Goal: Task Accomplishment & Management: Manage account settings

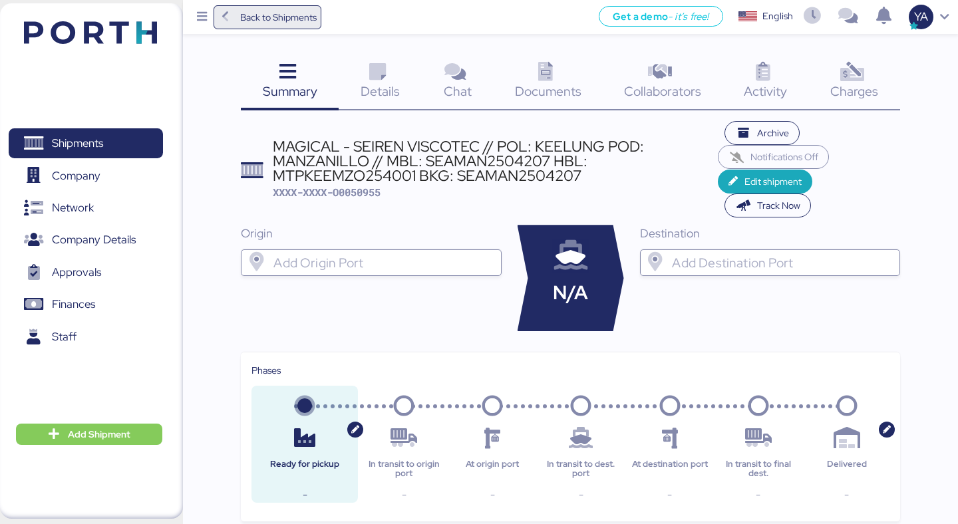
click at [247, 12] on span "Back to Shipments" at bounding box center [278, 17] width 77 height 16
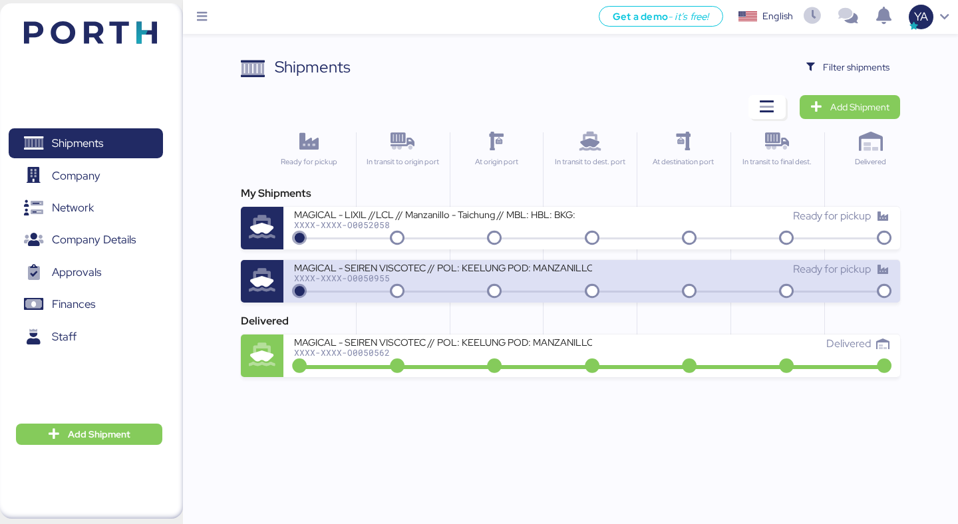
click at [410, 269] on div "MAGICAL - SEIREN VISCOTEC // POL: KEELUNG POD: MANZANILLO // MBL: SEAMAN2504207…" at bounding box center [442, 266] width 297 height 11
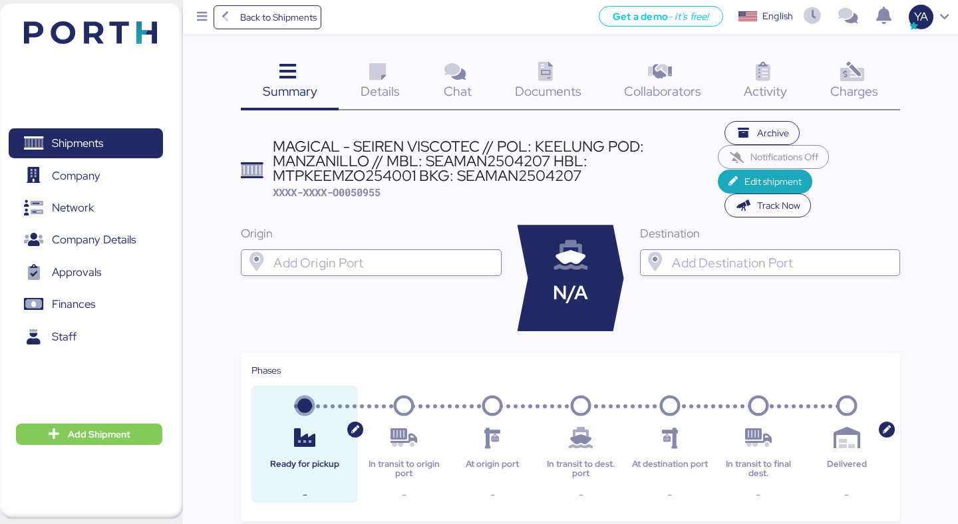
click at [311, 144] on div "MAGICAL - SEIREN VISCOTEC // POL: KEELUNG POD: MANZANILLO // MBL: SEAMAN2504207…" at bounding box center [495, 161] width 445 height 45
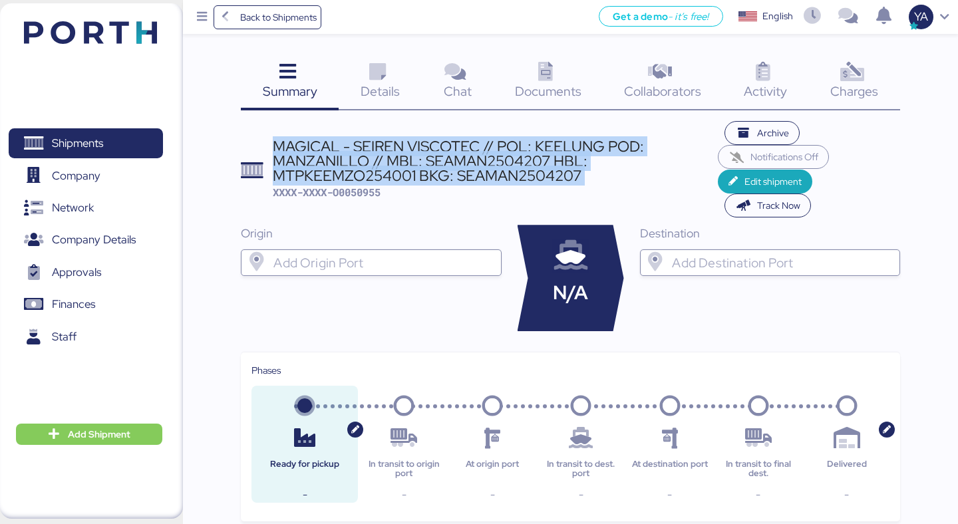
click at [311, 144] on div "MAGICAL - SEIREN VISCOTEC // POL: KEELUNG POD: MANZANILLO // MBL: SEAMAN2504207…" at bounding box center [495, 161] width 445 height 45
copy div "MAGICAL - SEIREN VISCOTEC // POL: KEELUNG POD: MANZANILLO // MBL: SEAMAN2504207…"
click at [90, 438] on span "Add Shipment" at bounding box center [99, 434] width 63 height 16
click at [118, 447] on div "Add Shipment Manually" at bounding box center [78, 456] width 103 height 19
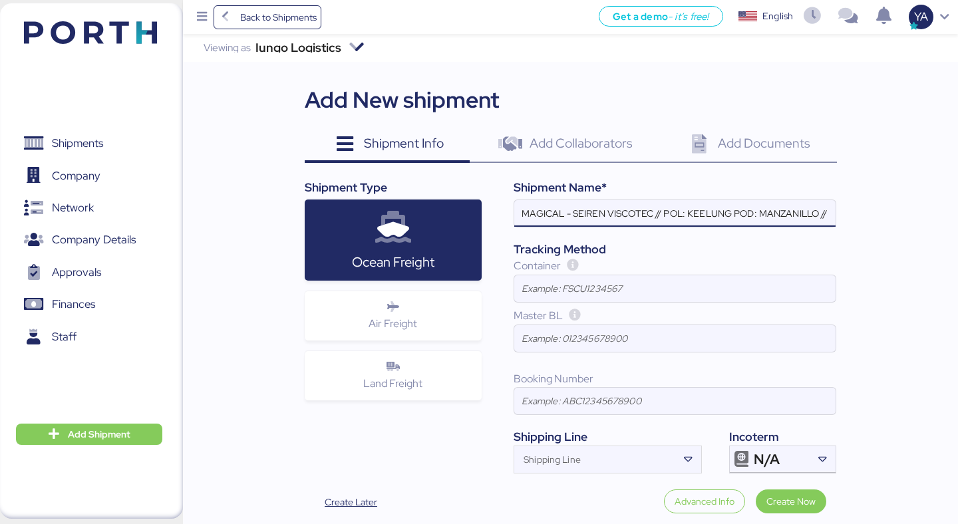
click at [703, 206] on input "MAGICAL - SEIREN VISCOTEC // POL: KEELUNG POD: MANZANILLO // MBL: SEAMAN2504207…" at bounding box center [674, 213] width 321 height 27
click at [818, 217] on input "MAGICAL - SEIREN VISCOTEC // POL: KEELUNG POD: MANZANILLO // MBL: SEAMAN2504207…" at bounding box center [674, 213] width 321 height 27
click at [715, 227] on div at bounding box center [674, 233] width 321 height 13
click at [715, 227] on input "MAGICAL - SEIREN VISCOTEC // POL: KEELUNG POD: MANZANILLO // MBL: SEAMAN2504207…" at bounding box center [674, 213] width 321 height 27
click at [778, 212] on input "MAGICAL - SEIREN VISCOTEC // POL: KEELUNG POD: MANZANILLO // MBL: SEAMAN2504207…" at bounding box center [674, 213] width 321 height 27
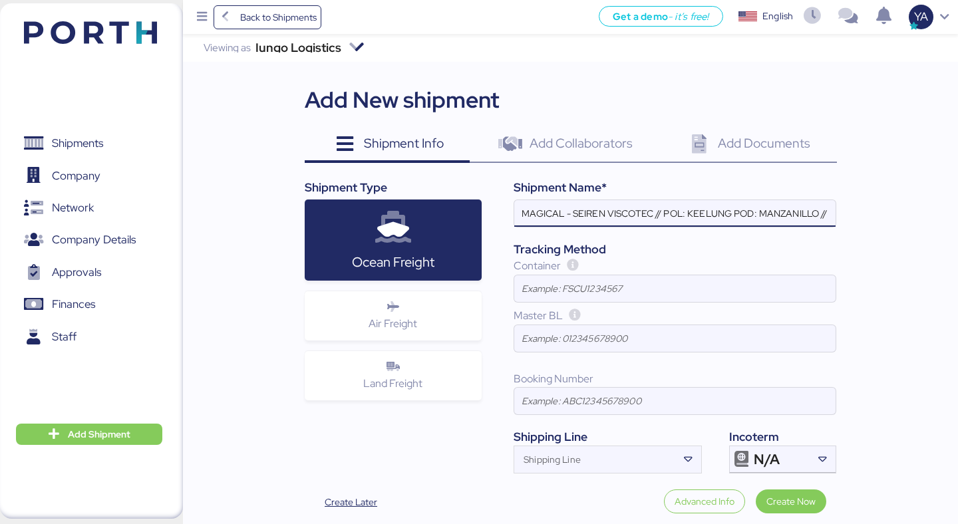
click at [735, 212] on input "MAGICAL - SEIREN VISCOTEC // POL: KEELUNG POD: MANZANILLO // MBL: SEAMAN2504207…" at bounding box center [674, 213] width 321 height 27
click at [691, 214] on input "MAGICAL - SEIREN VISCOTEC // POL: KEELUNG - POD: MANZANILLO // MBL: SEAMAN25042…" at bounding box center [674, 213] width 321 height 27
paste input "AOHSI"
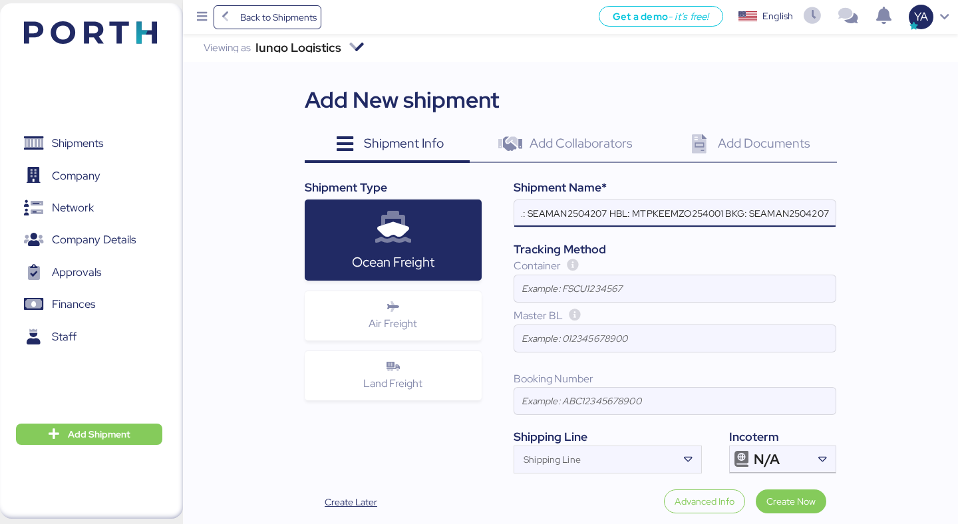
click at [763, 218] on input "MAGICAL - SEIREN VISCOTEC // POL: KAOHSIUNG - POD: MANZANILLO // MBL: SEAMAN250…" at bounding box center [674, 213] width 321 height 27
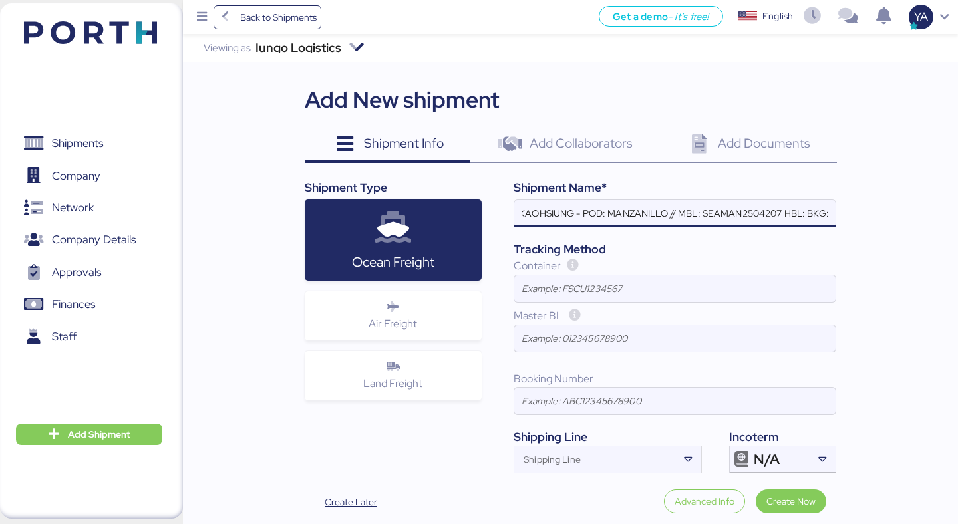
scroll to position [0, 171]
click at [733, 219] on input "MAGICAL - SEIREN VISCOTEC // POL: KAOHSIUNG - POD: MANZANILLO // MBL: SEAMAN250…" at bounding box center [674, 213] width 321 height 27
click at [662, 225] on input "MAGICAL - SEIREN VISCOTEC // POL: KAOHSIUNG - POD: [GEOGRAPHIC_DATA] // MBL: - …" at bounding box center [674, 213] width 321 height 27
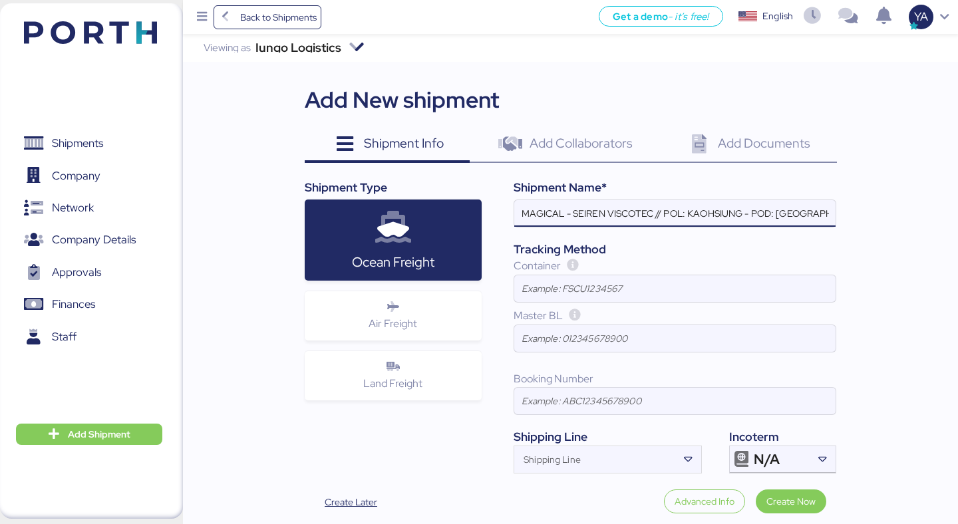
click at [662, 216] on input "MAGICAL - SEIREN VISCOTEC // POL: KAOHSIUNG - POD: [GEOGRAPHIC_DATA] // MBL: - …" at bounding box center [674, 213] width 321 height 27
click at [772, 216] on input "MAGICAL - SEIREN VISCOTEC // POL: KAOHSIUNG - POD: [GEOGRAPHIC_DATA] // MBL: - …" at bounding box center [674, 213] width 321 height 27
paste input "MTPKHHZLO257001"
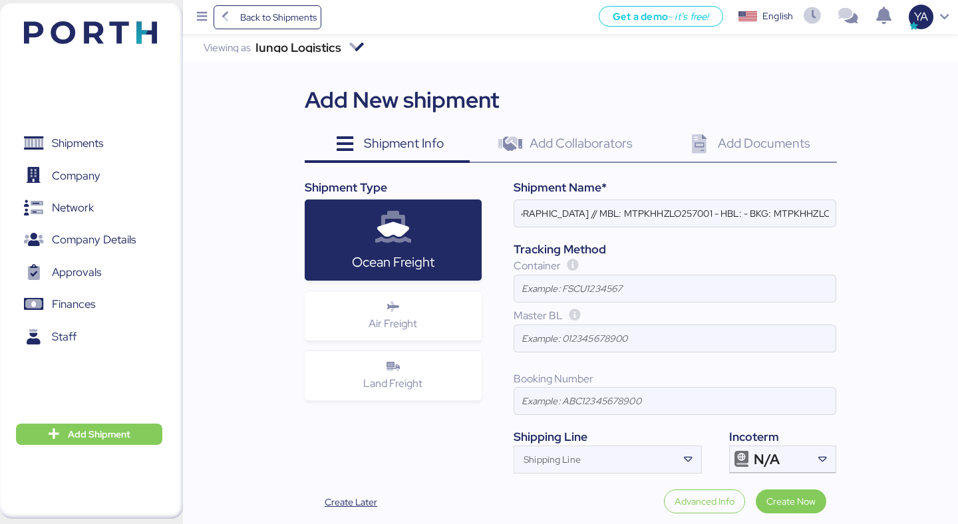
scroll to position [0, 0]
click at [752, 204] on input "MAGICAL - SEIREN VISCOTEC // POL: KAOHSIUNG - POD: [GEOGRAPHIC_DATA] // MBL: MT…" at bounding box center [674, 213] width 321 height 27
click at [707, 214] on input "MAGICAL - SEIREN VISCOTEC // POL: KAOHSIUNG - POD: [GEOGRAPHIC_DATA] // MBL: MT…" at bounding box center [674, 213] width 321 height 27
paste input "KHMZ2508019"
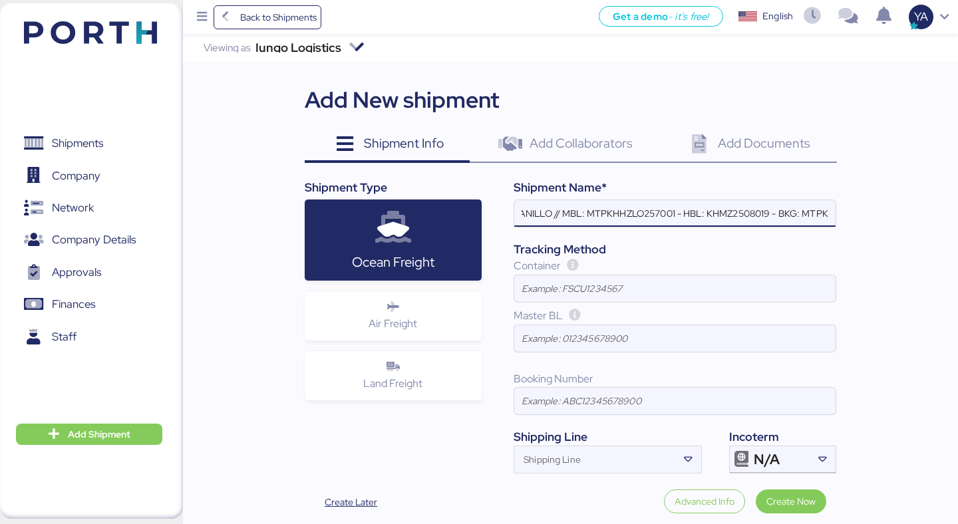
scroll to position [0, 351]
click at [773, 214] on input "MAGICAL - SEIREN VISCOTEC // POL: KAOHSIUNG - POD: MANZANILLO // MBL: MTPKHHZLO…" at bounding box center [674, 213] width 321 height 27
type input "MAGICAL - SEIREN VISCOTEC // POL: KAOHSIUNG - POD: MANZANILLO // MBL: MTPKHHZLO…"
click at [613, 335] on input at bounding box center [674, 338] width 321 height 27
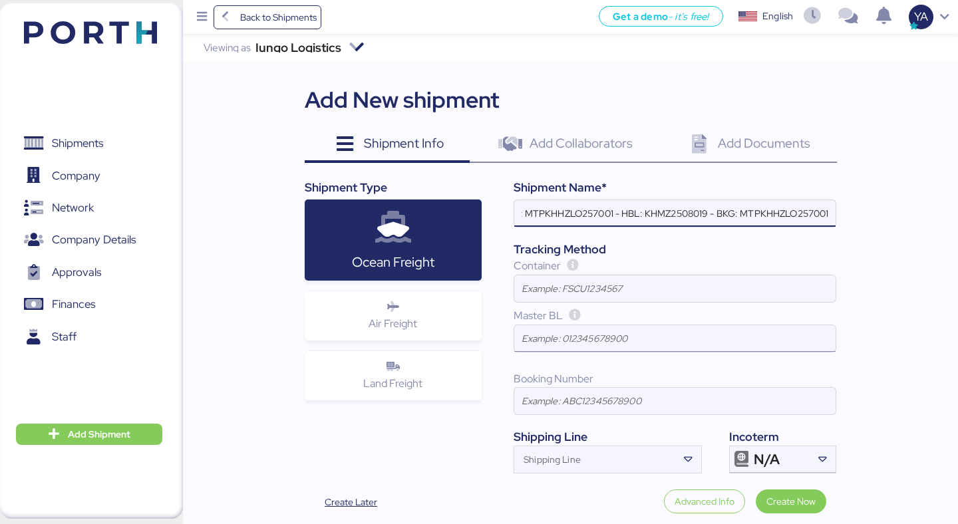
scroll to position [0, 0]
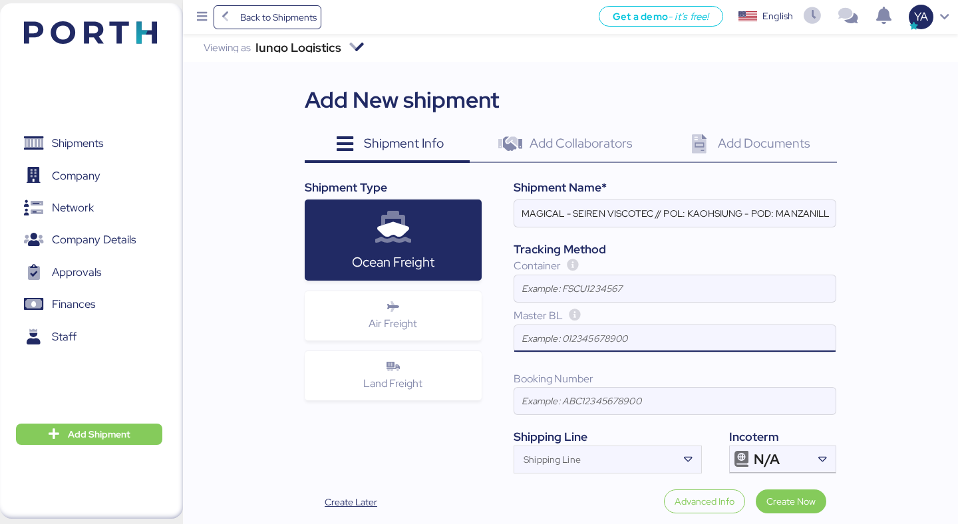
paste input "MTPKHHZLO257001"
type input "MTPKHHZLO257001"
click at [605, 411] on input at bounding box center [674, 401] width 321 height 27
paste input "MTPKHHZLO257001"
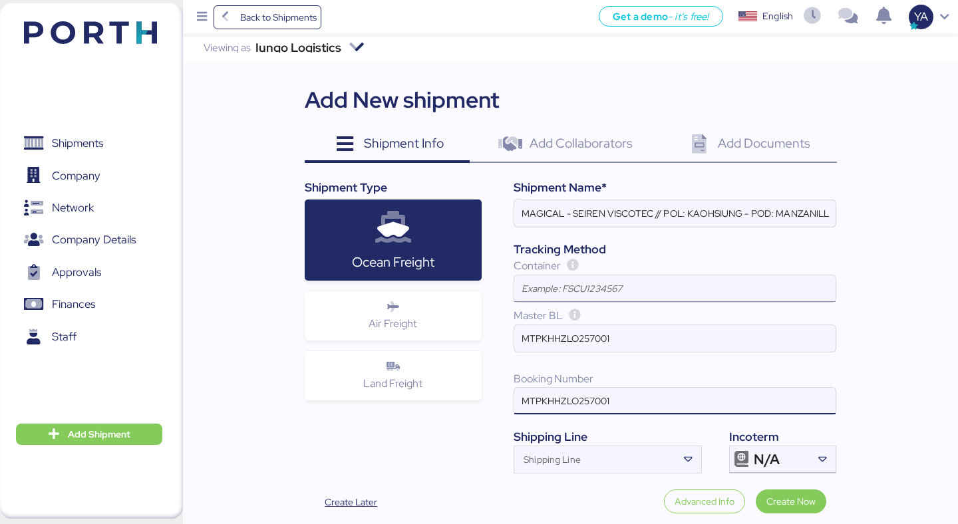
type input "MTPKHHZLO257001"
click at [588, 279] on input at bounding box center [674, 288] width 321 height 27
click at [772, 500] on span "Create Now" at bounding box center [790, 502] width 49 height 16
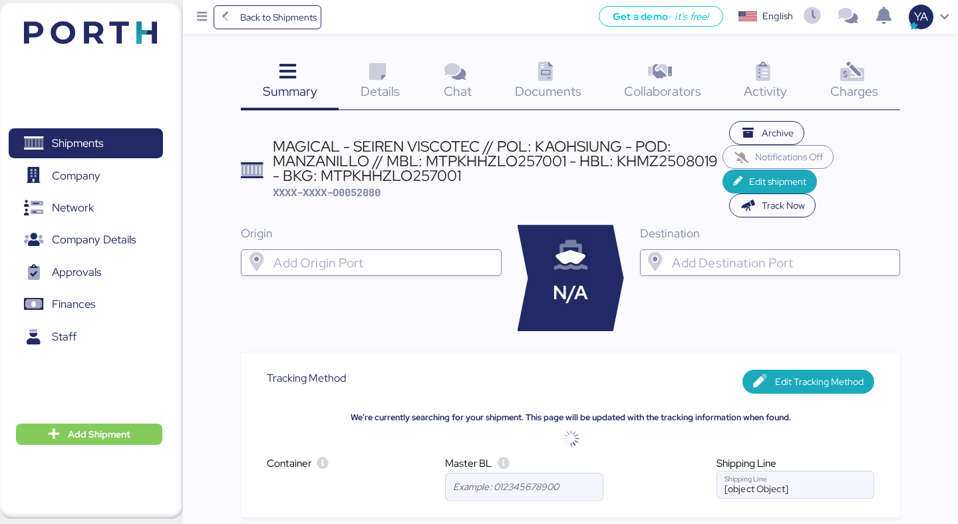
click at [399, 59] on div "Details 0" at bounding box center [380, 82] width 83 height 55
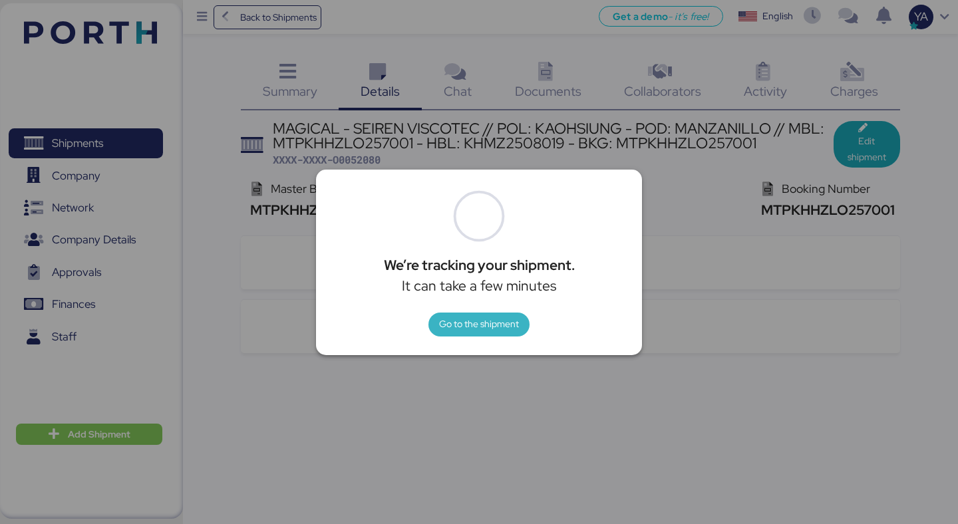
click at [470, 324] on span "Go to the shipment" at bounding box center [479, 324] width 80 height 16
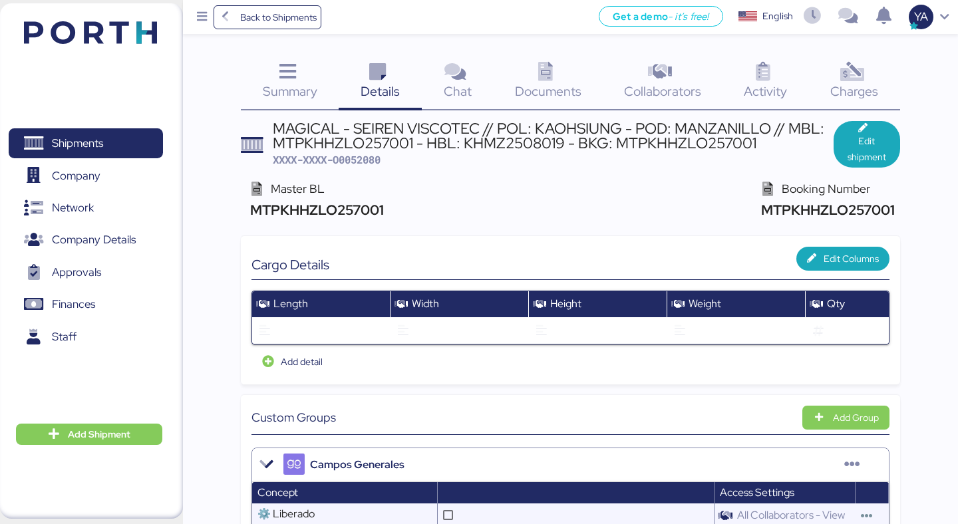
click at [824, 163] on div "MAGICAL - SEIREN VISCOTEC // POL: KAOHSIUNG - POD: MANZANILLO // MBL: MTPKHHZLO…" at bounding box center [553, 144] width 561 height 46
click at [831, 156] on div "MAGICAL - SEIREN VISCOTEC // POL: KAOHSIUNG - POD: MANZANILLO // MBL: MTPKHHZLO…" at bounding box center [553, 144] width 561 height 46
click at [837, 154] on span "Edit shipment" at bounding box center [867, 144] width 67 height 47
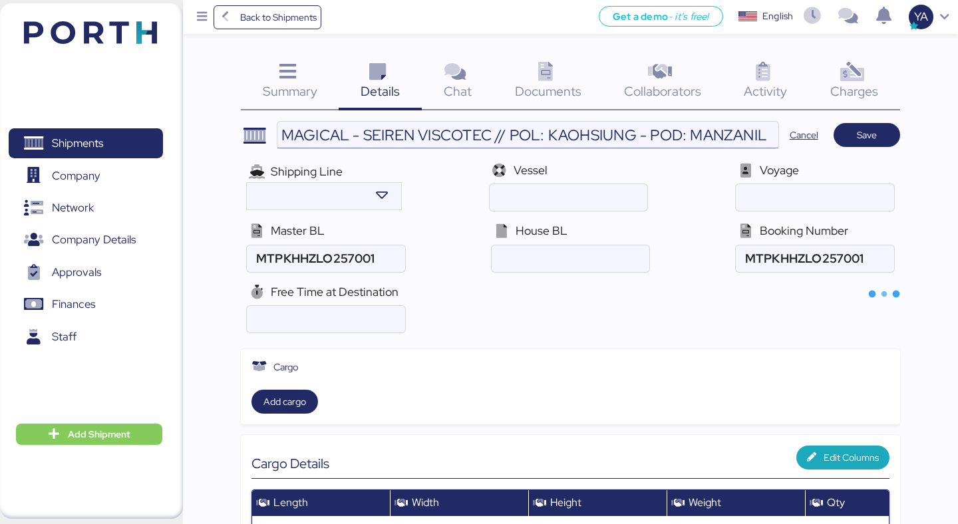
click at [632, 130] on input "MAGICAL - SEIREN VISCOTEC // POL: KAOHSIUNG - POD: MANZANILLO // MBL: MTPKHHZLO…" at bounding box center [527, 135] width 501 height 27
click at [509, 139] on input "MAGICAL - SEIREN VISCOTEC // POL: KAOHSIUNG - POD: MANZANILLO // MBL: MTPKHHZLO…" at bounding box center [527, 135] width 501 height 27
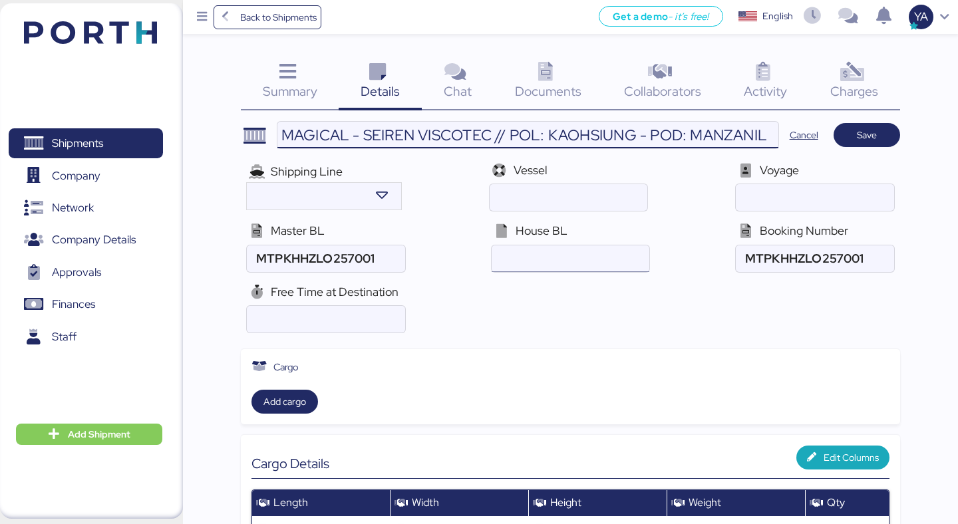
click at [492, 248] on input "ocean" at bounding box center [571, 259] width 158 height 27
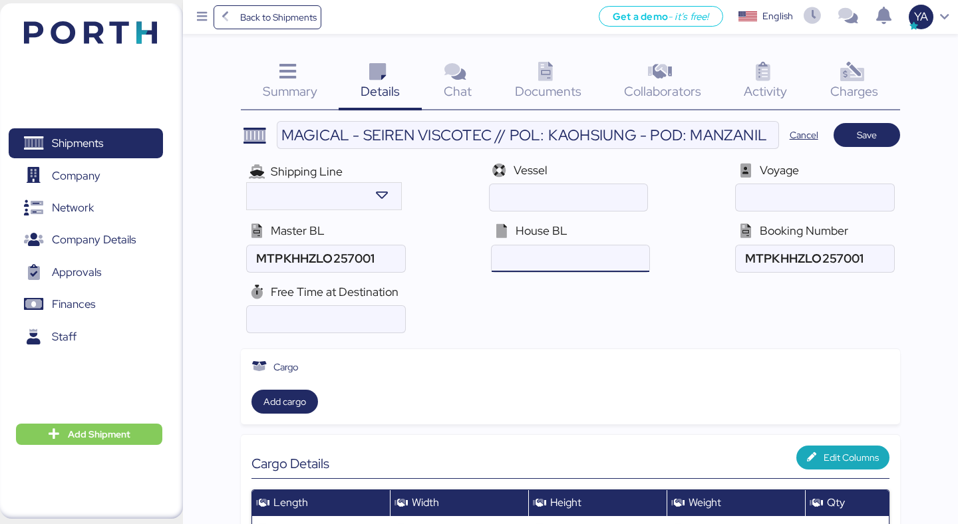
paste input "KHMZ2508019"
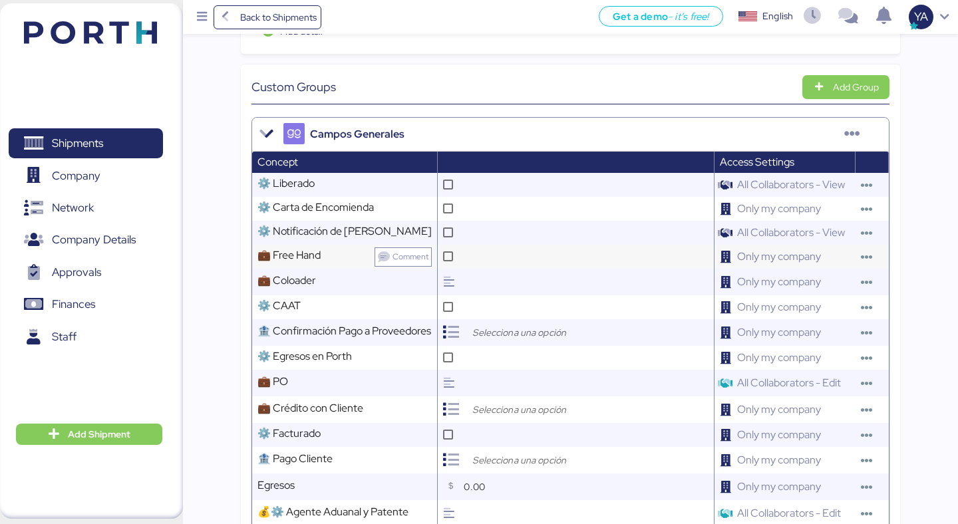
scroll to position [532, 0]
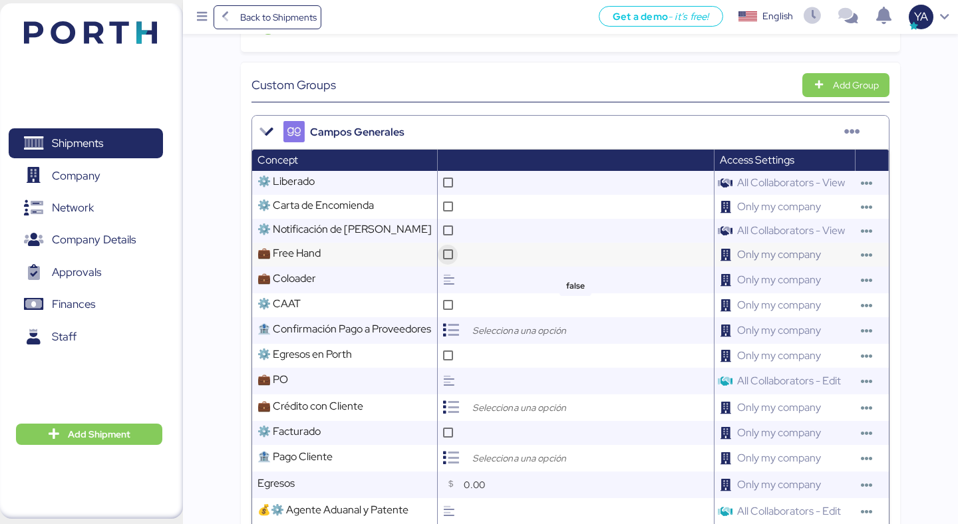
type input "KHMZ2508019"
click at [450, 250] on div at bounding box center [448, 254] width 10 height 10
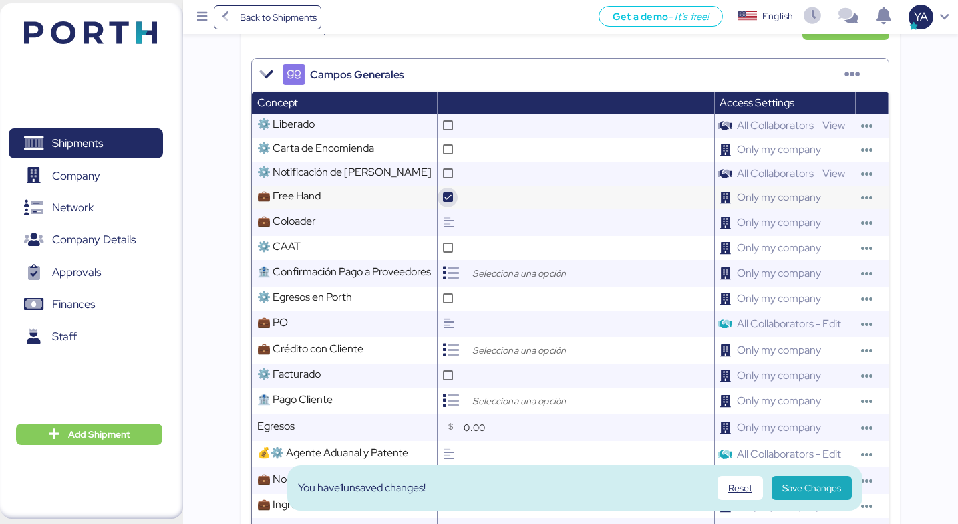
scroll to position [591, 0]
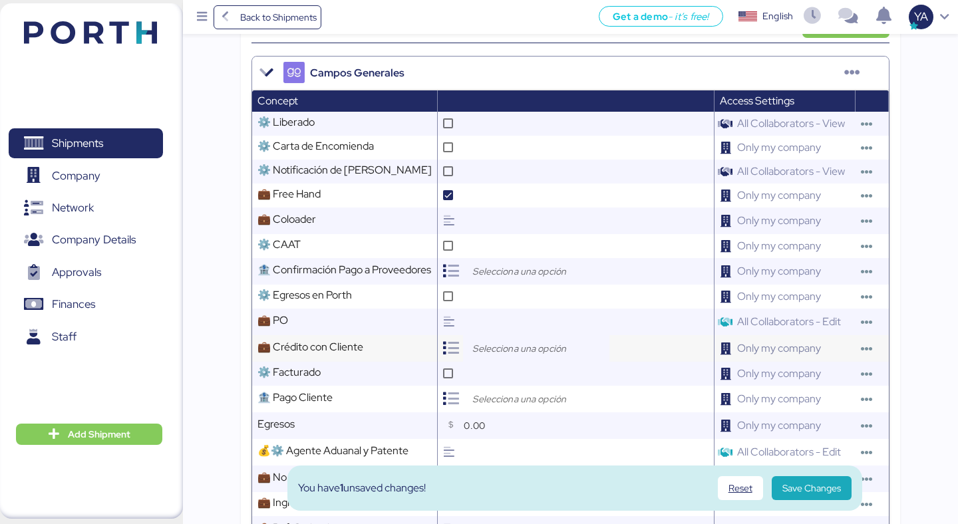
click at [476, 349] on input "search" at bounding box center [540, 349] width 140 height 16
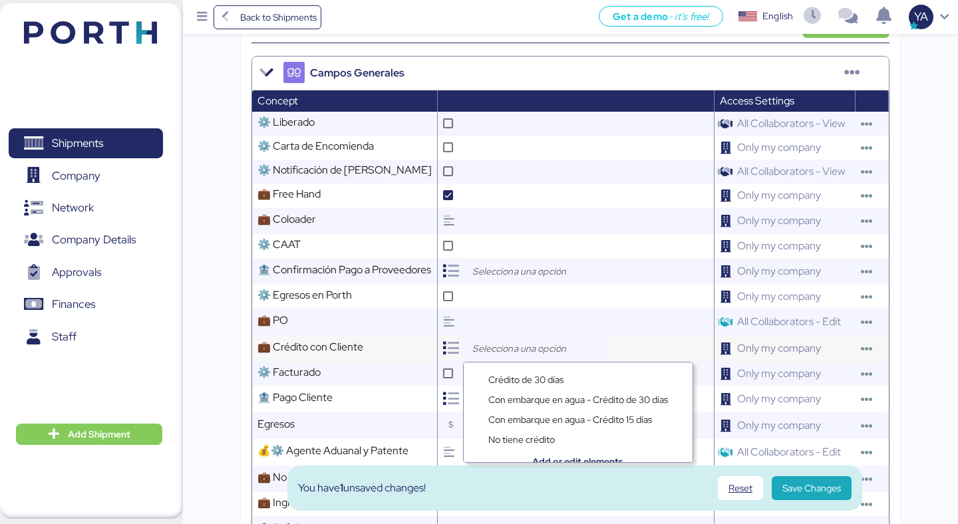
click at [489, 341] on input "search" at bounding box center [540, 349] width 140 height 16
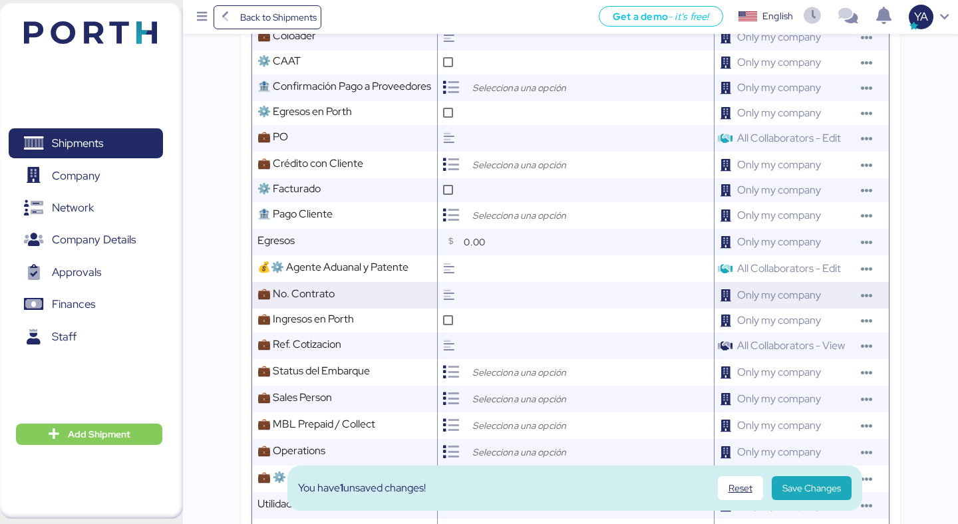
scroll to position [796, 0]
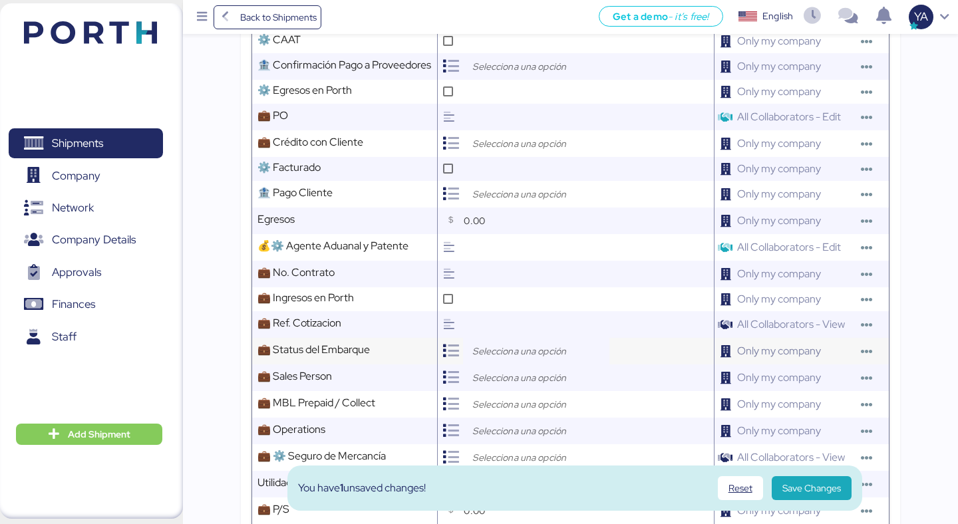
click at [496, 343] on input "search" at bounding box center [540, 351] width 140 height 16
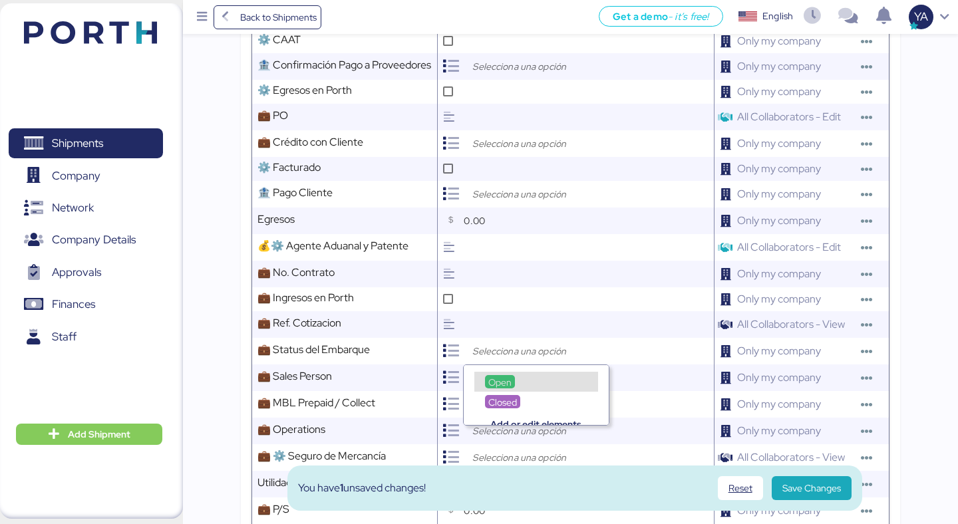
click at [499, 380] on span "Open" at bounding box center [499, 383] width 23 height 12
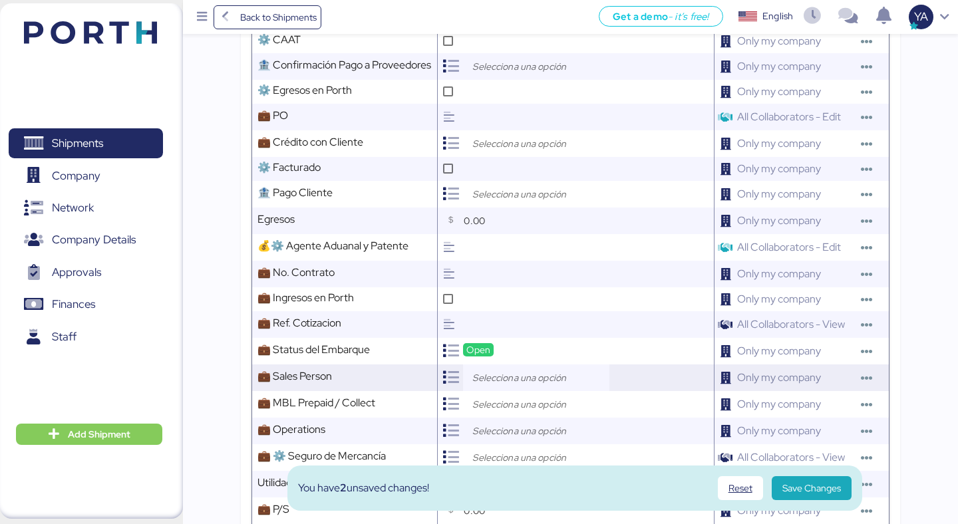
click at [501, 375] on input "search" at bounding box center [540, 378] width 140 height 16
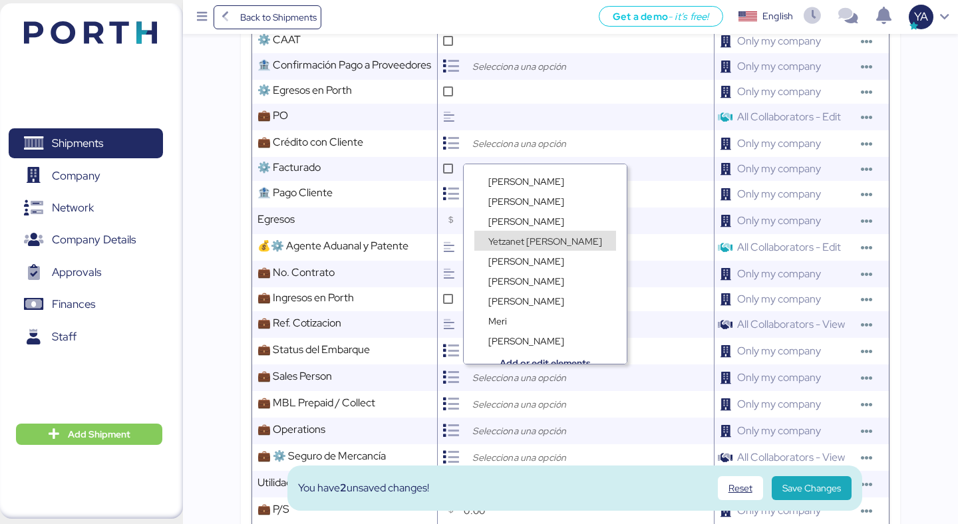
click at [532, 238] on span "Yetzanet [PERSON_NAME]" at bounding box center [545, 242] width 114 height 12
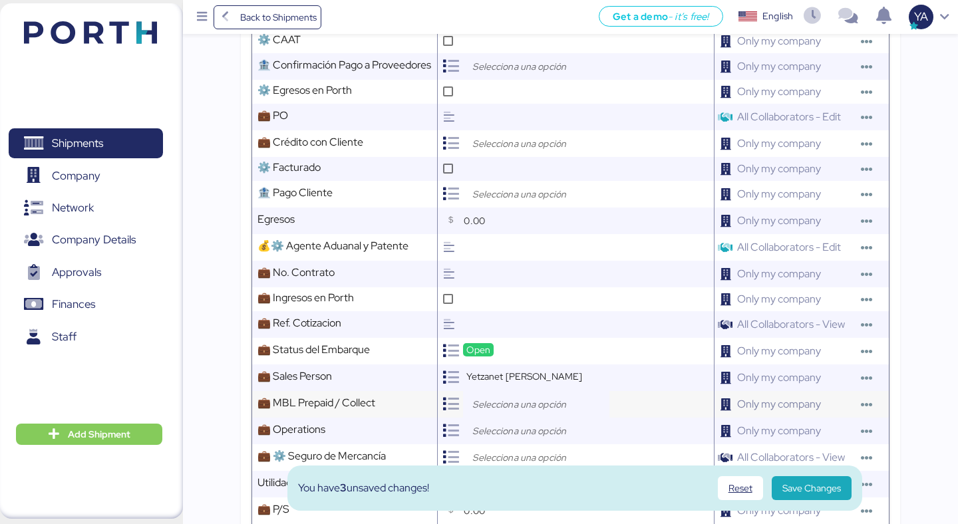
click at [493, 401] on input "search" at bounding box center [540, 405] width 140 height 16
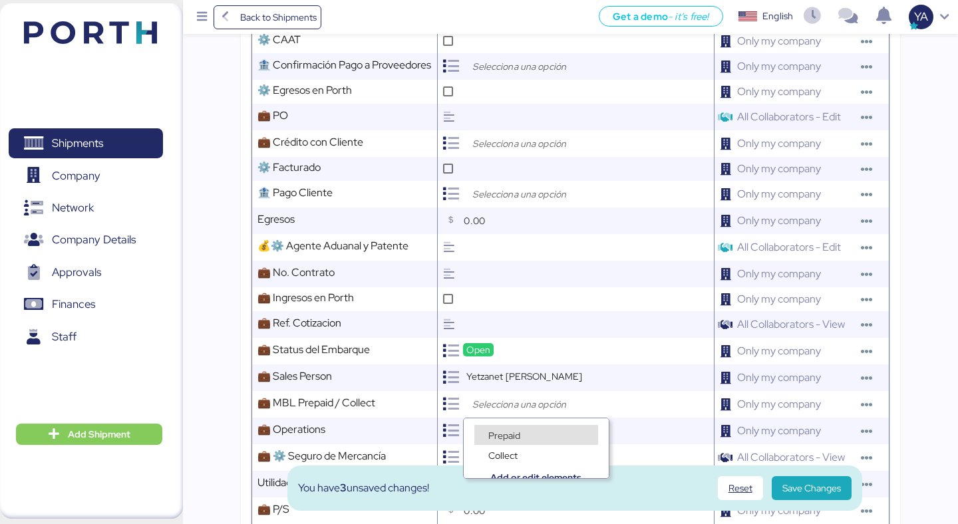
click at [499, 434] on span "Prepaid" at bounding box center [504, 436] width 32 height 12
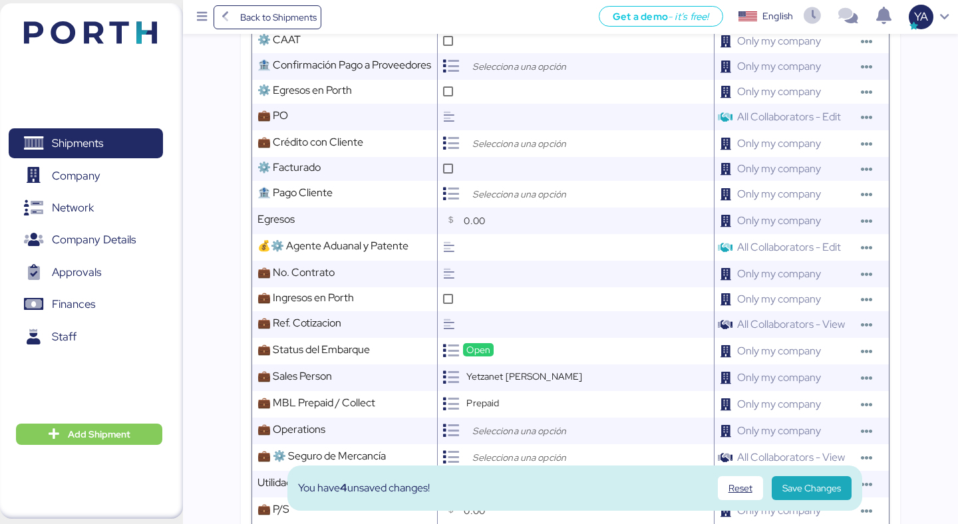
click at [499, 434] on input "search" at bounding box center [540, 431] width 140 height 16
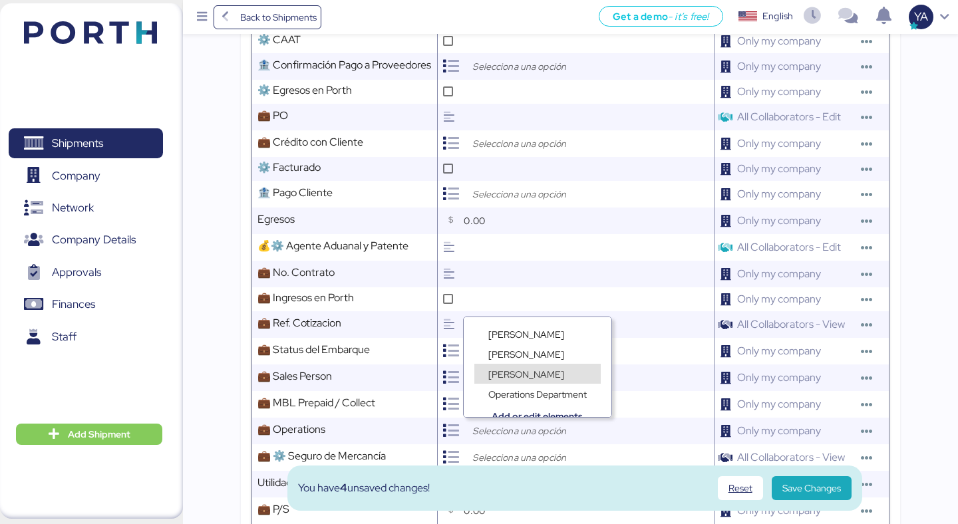
click at [521, 375] on span "[PERSON_NAME]" at bounding box center [526, 375] width 76 height 12
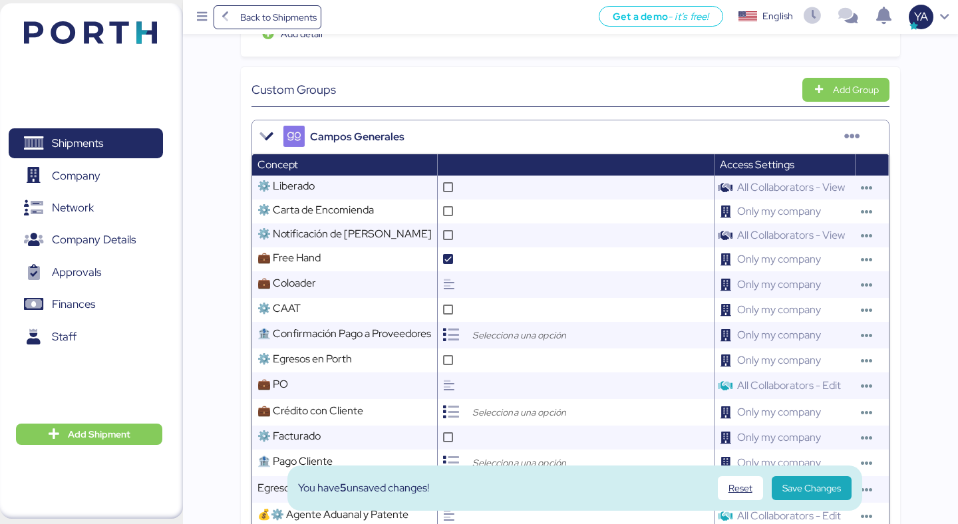
scroll to position [526, 0]
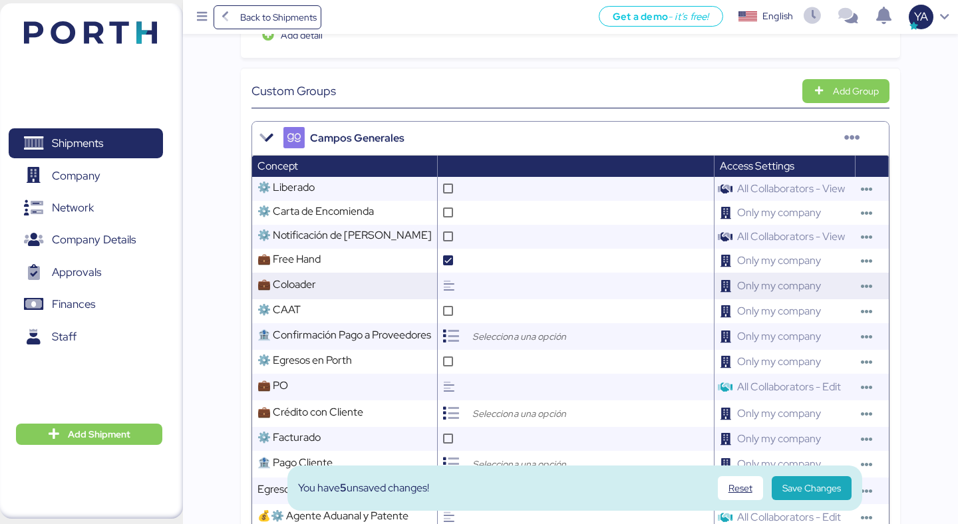
click at [468, 283] on input "text" at bounding box center [586, 286] width 253 height 27
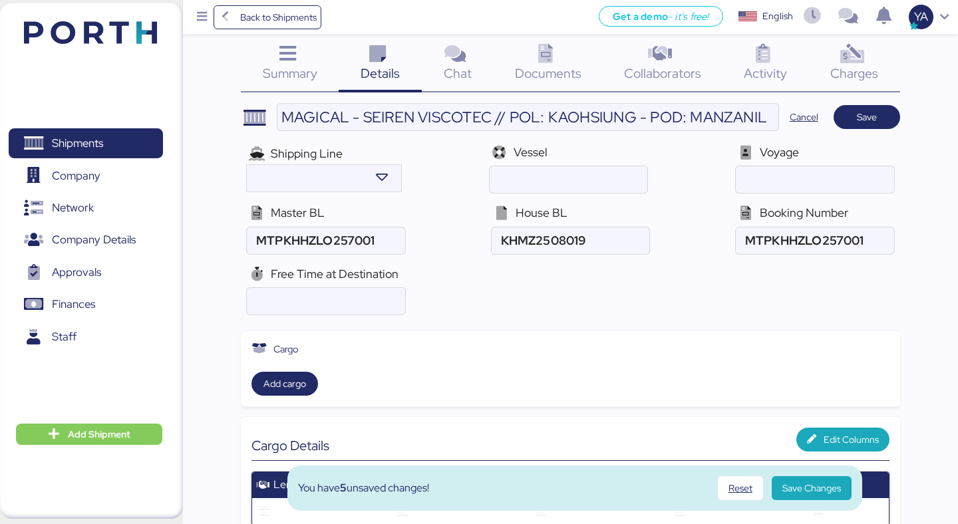
scroll to position [0, 0]
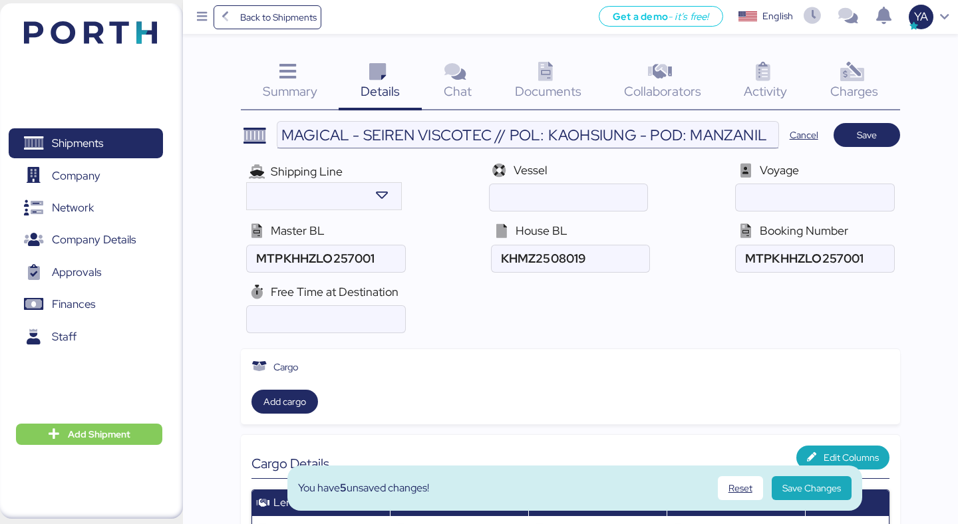
click at [494, 131] on input "MAGICAL - SEIREN VISCOTEC // POL: KAOHSIUNG - POD: MANZANILLO // MBL: MTPKHHZLO…" at bounding box center [527, 135] width 501 height 27
click at [492, 136] on input "MAGICAL - SEIREN VISCOTEC// LCL // POL: KAOHSIUNG - POD: MANZANILLO // MBL: MTP…" at bounding box center [527, 135] width 501 height 27
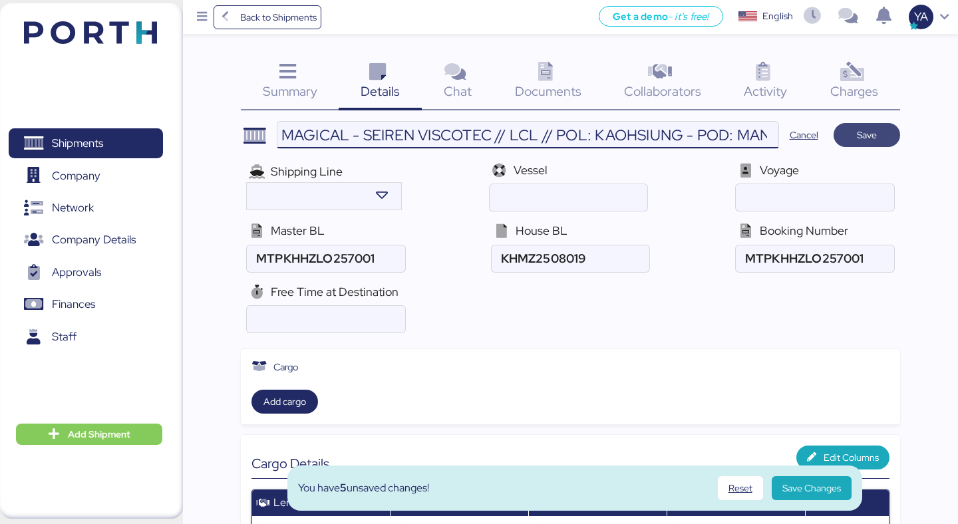
type input "MAGICAL - SEIREN VISCOTEC // LCL // POL: KAOHSIUNG - POD: MANZANILLO // MBL: MT…"
click at [867, 134] on span "Save" at bounding box center [867, 135] width 20 height 16
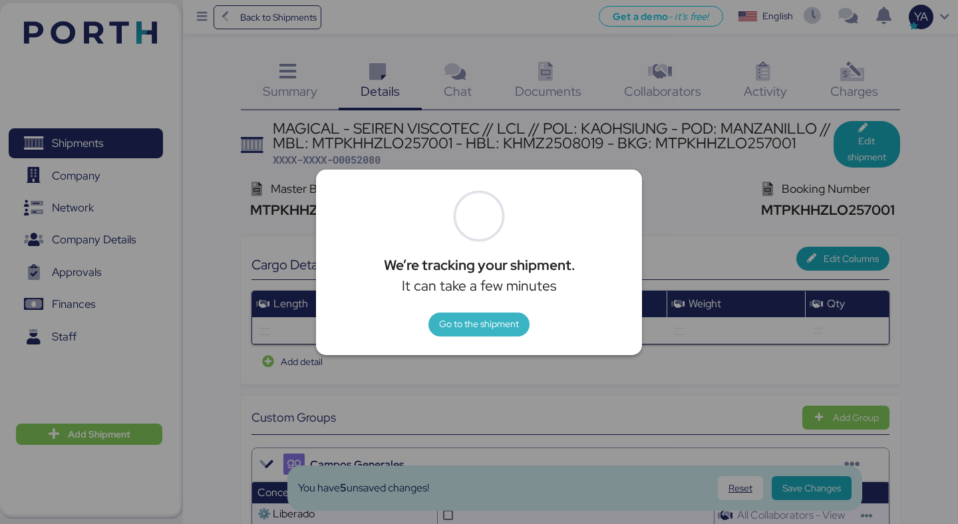
click at [480, 334] on span "Go to the shipment" at bounding box center [478, 325] width 101 height 24
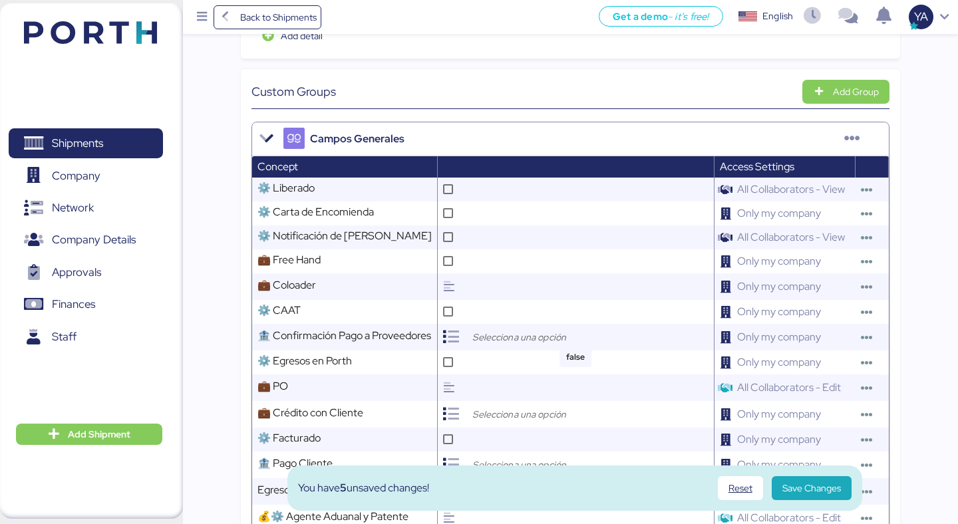
scroll to position [329, 0]
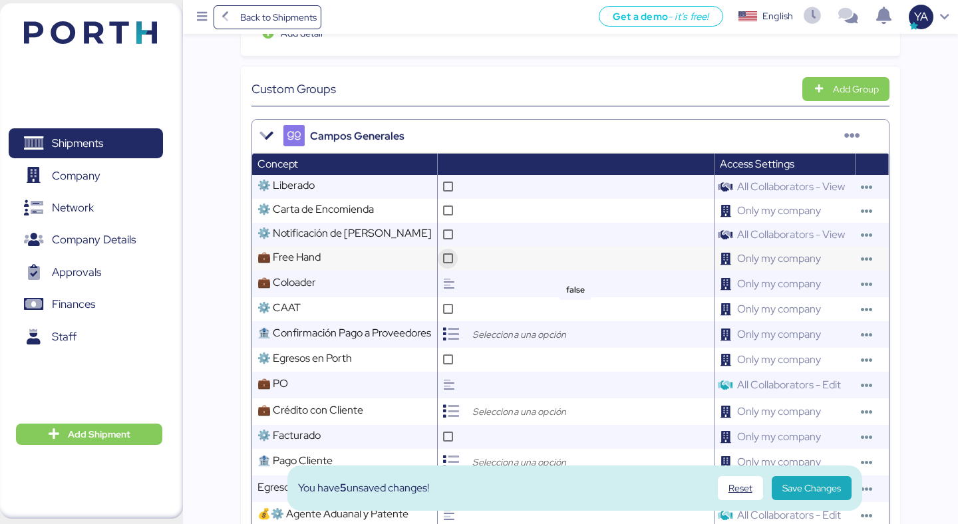
click at [445, 249] on div at bounding box center [448, 259] width 20 height 20
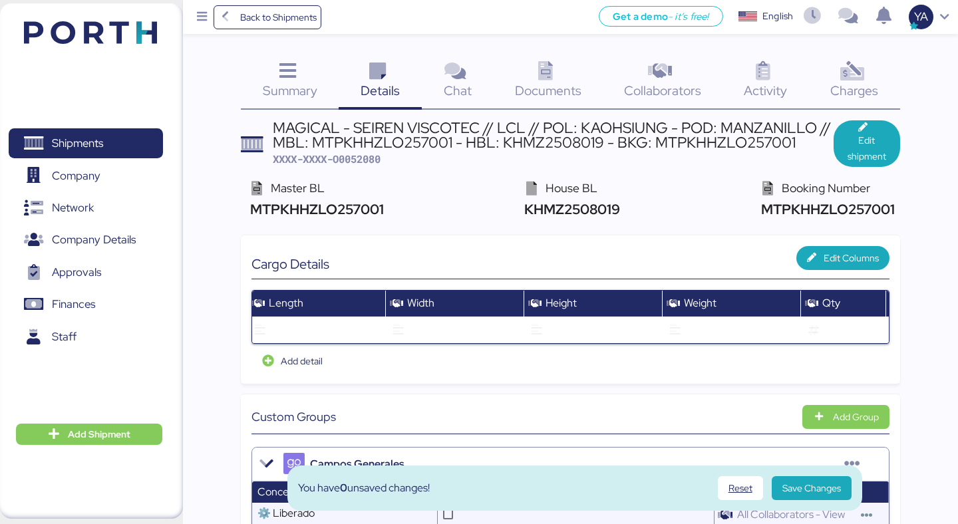
scroll to position [0, 0]
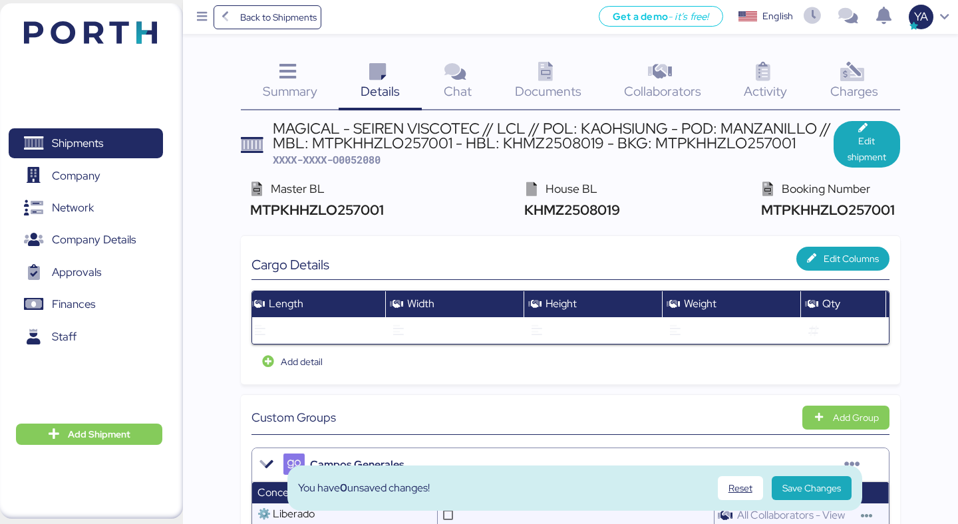
click at [632, 90] on span "Collaborators" at bounding box center [662, 90] width 77 height 17
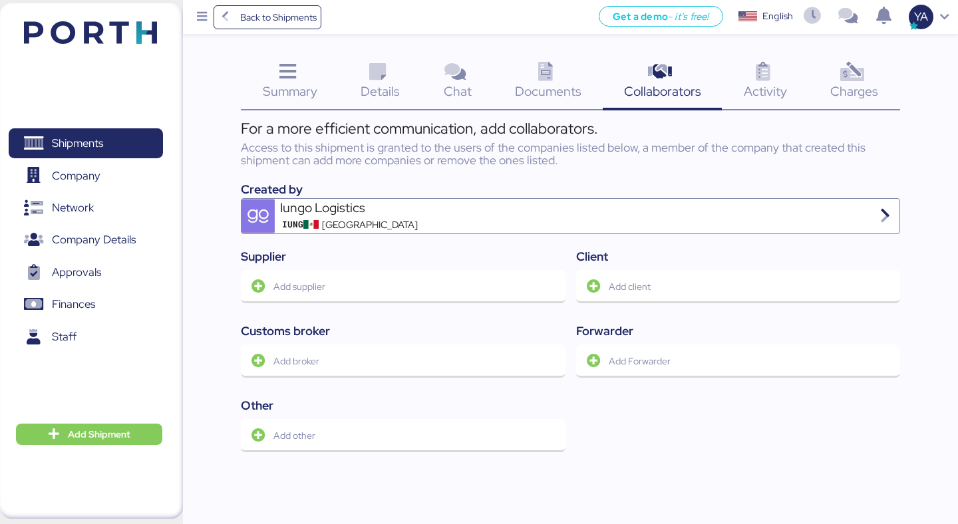
click at [799, 94] on div "Activity 0" at bounding box center [765, 82] width 86 height 55
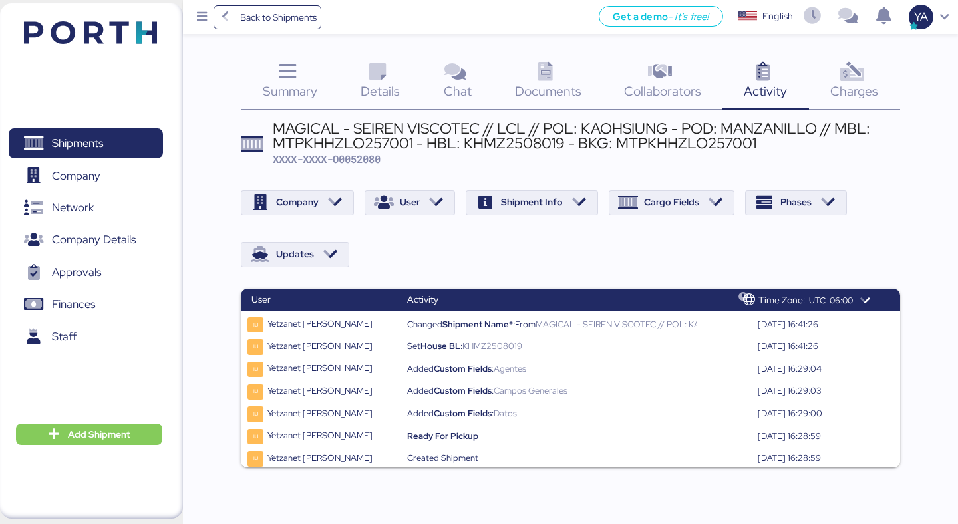
click at [365, 88] on span "Details" at bounding box center [380, 90] width 39 height 17
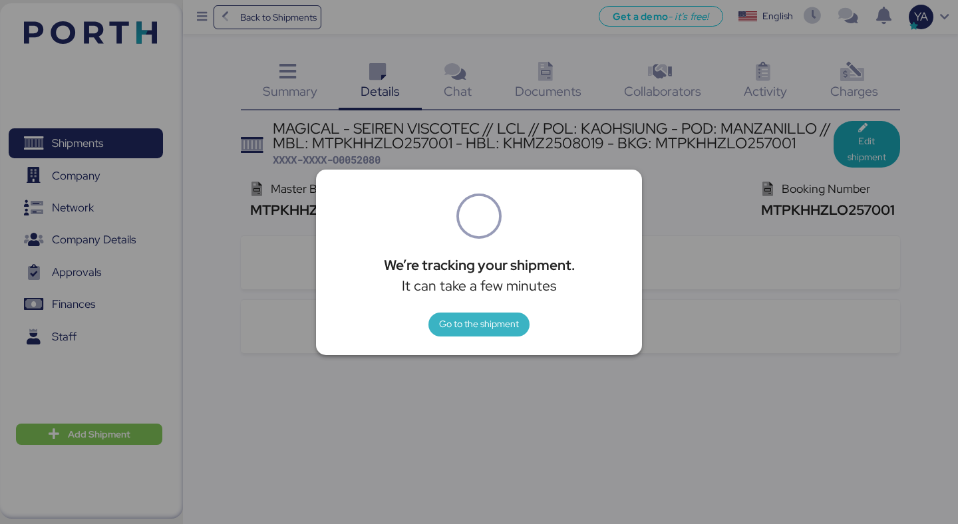
click at [456, 327] on span "Go to the shipment" at bounding box center [479, 324] width 80 height 16
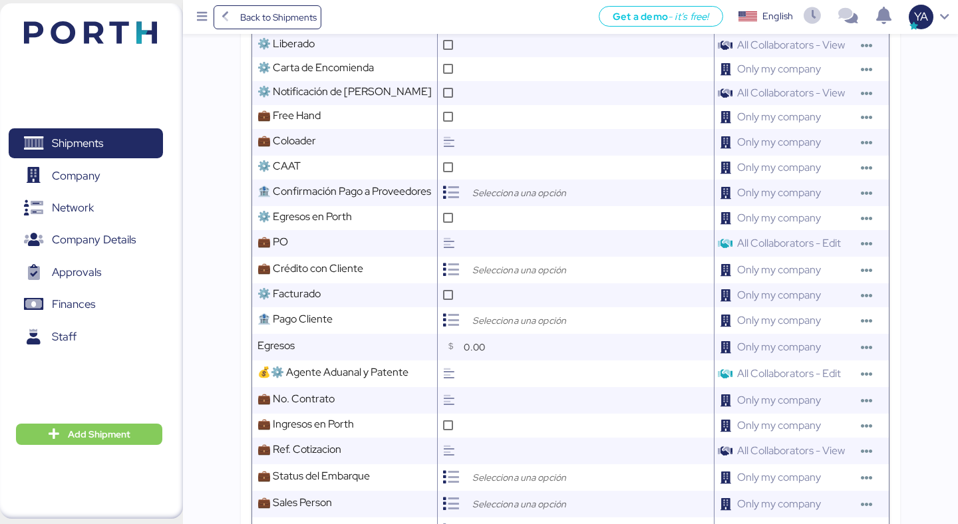
scroll to position [472, 0]
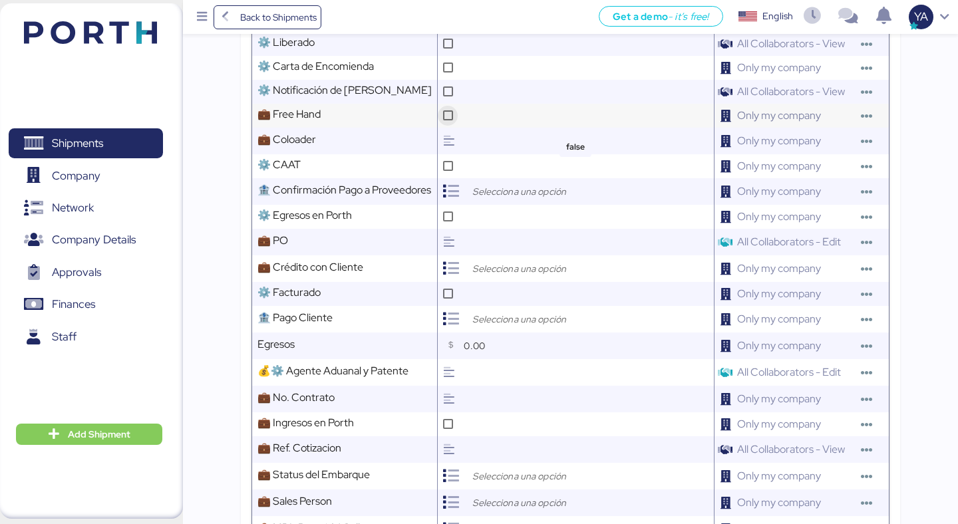
click at [442, 118] on div at bounding box center [448, 116] width 20 height 20
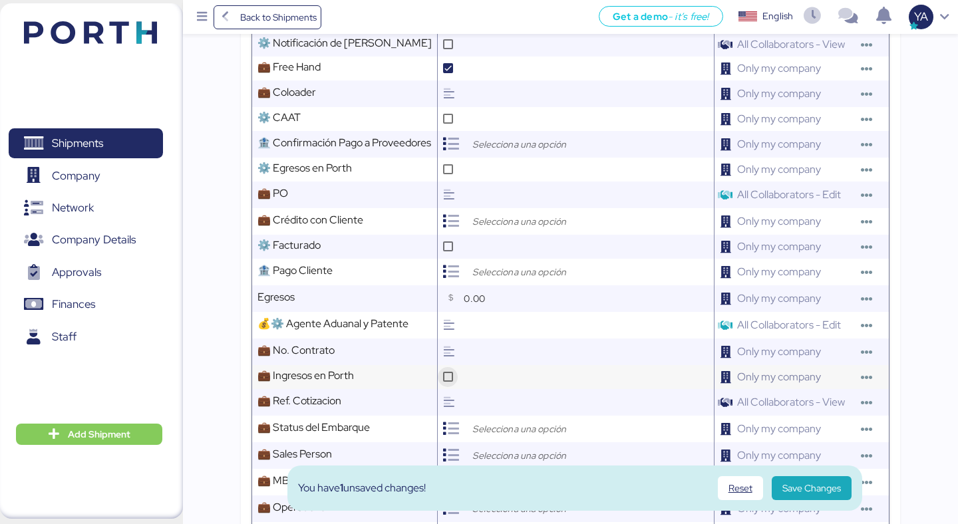
scroll to position [522, 0]
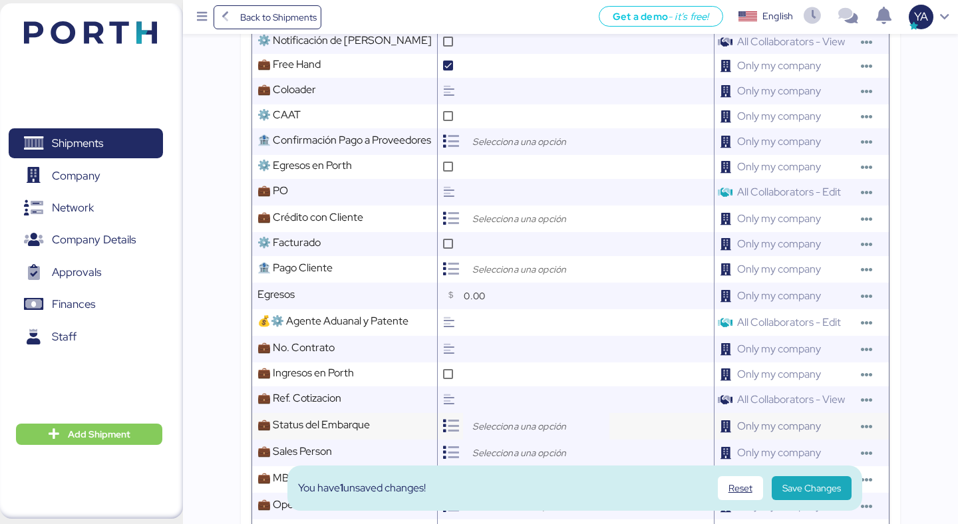
click at [481, 415] on div at bounding box center [536, 426] width 146 height 27
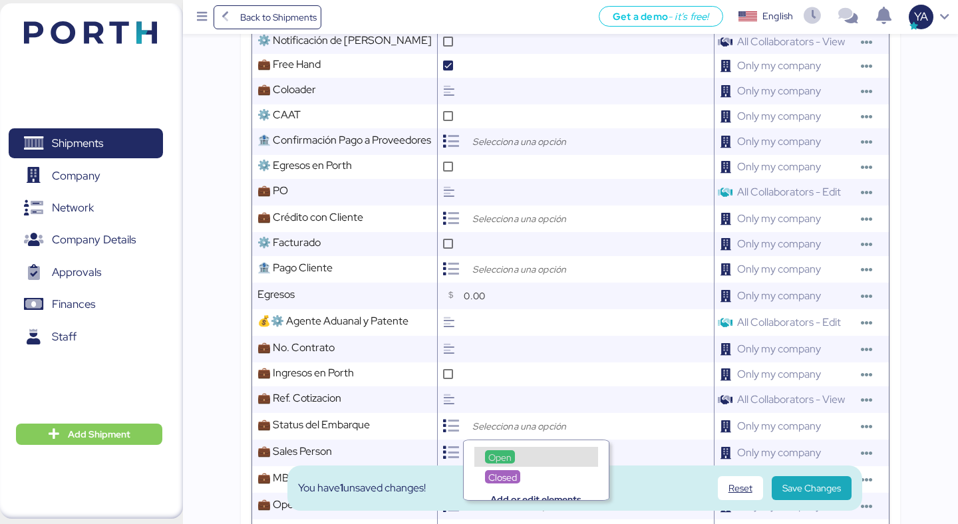
click at [500, 458] on span "Open" at bounding box center [499, 458] width 23 height 12
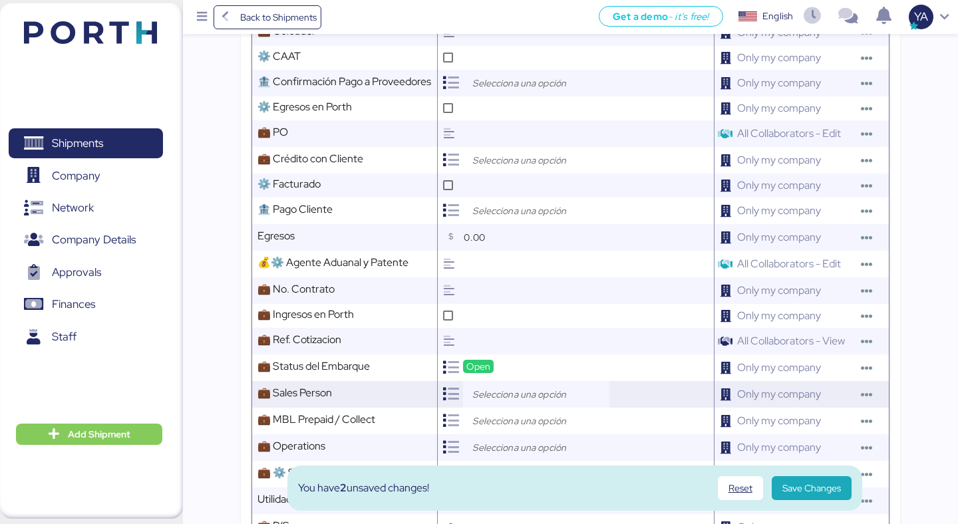
scroll to position [591, 0]
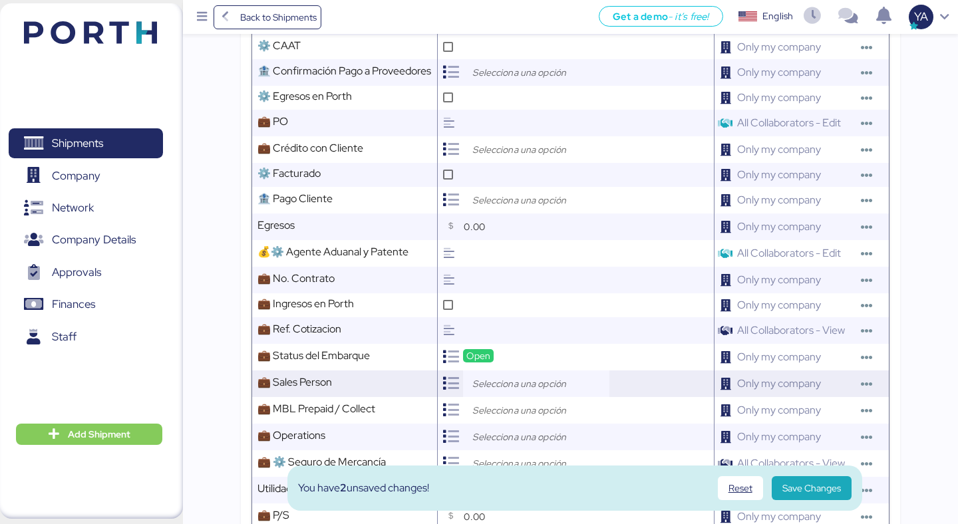
click at [499, 387] on input "search" at bounding box center [540, 384] width 140 height 16
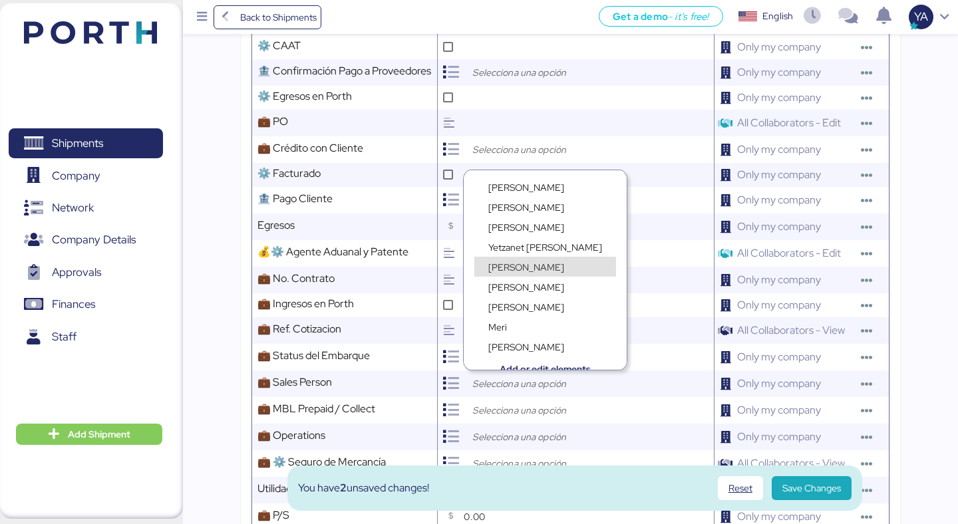
click at [524, 250] on div "[PERSON_NAME]" at bounding box center [545, 260] width 163 height 20
click at [524, 246] on span "Yetzanet [PERSON_NAME]" at bounding box center [545, 248] width 114 height 12
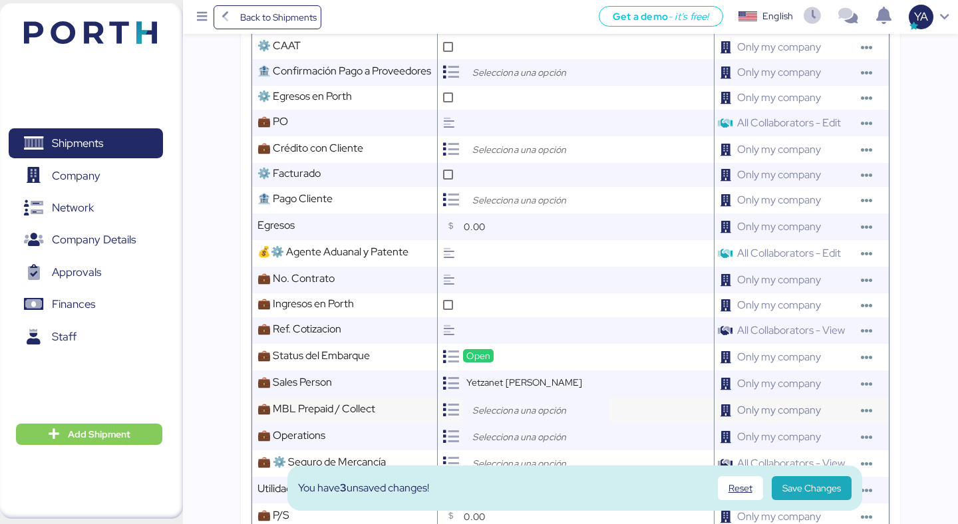
click at [506, 411] on input "search" at bounding box center [540, 411] width 140 height 16
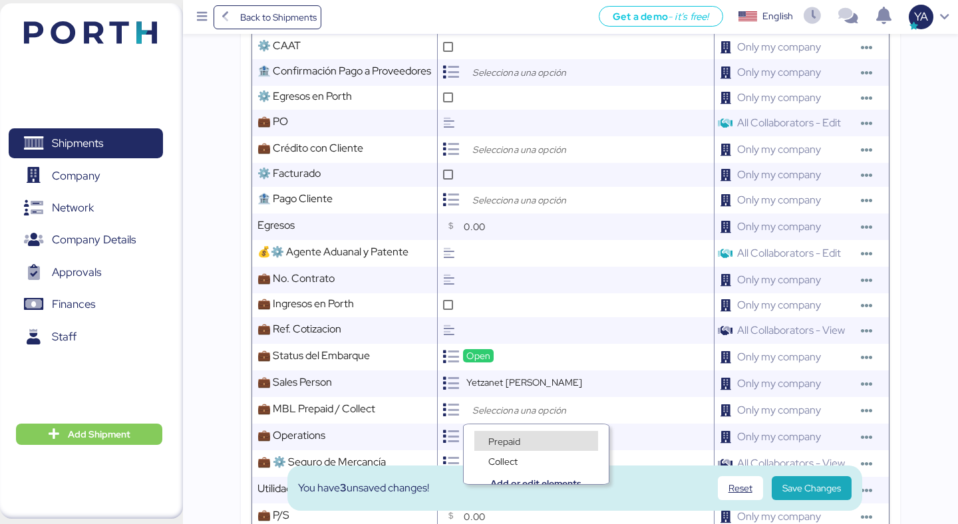
click at [516, 437] on span "Prepaid" at bounding box center [504, 442] width 32 height 12
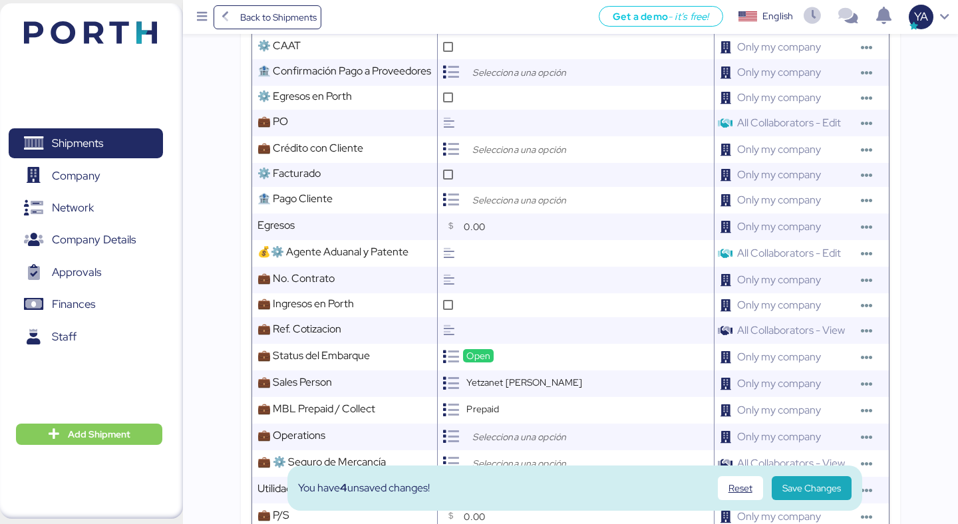
click at [516, 430] on input "search" at bounding box center [540, 437] width 140 height 16
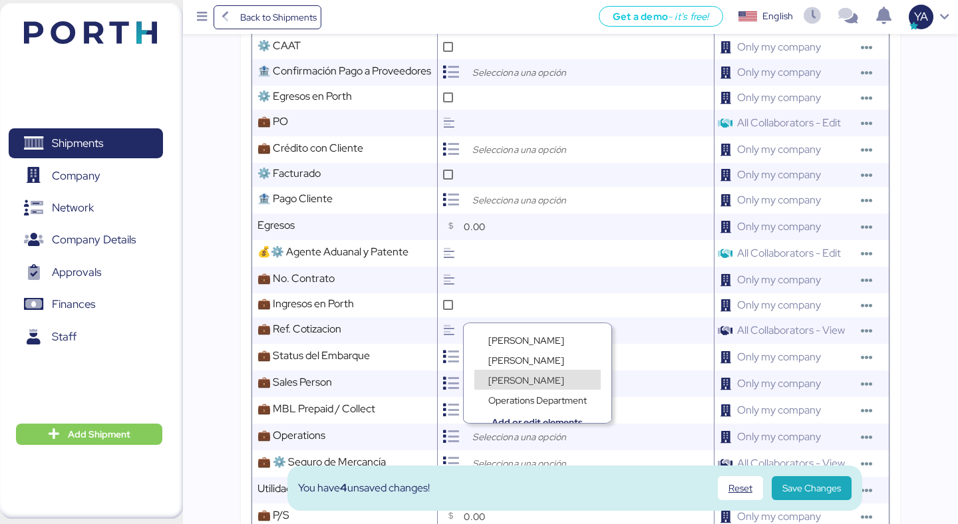
click at [525, 385] on div "Operations Department" at bounding box center [538, 393] width 148 height 20
click at [520, 383] on div "[PERSON_NAME] [PERSON_NAME] [PERSON_NAME] Operations Department Add or edit ele…" at bounding box center [538, 373] width 148 height 100
click at [520, 383] on span "[PERSON_NAME]" at bounding box center [526, 381] width 76 height 12
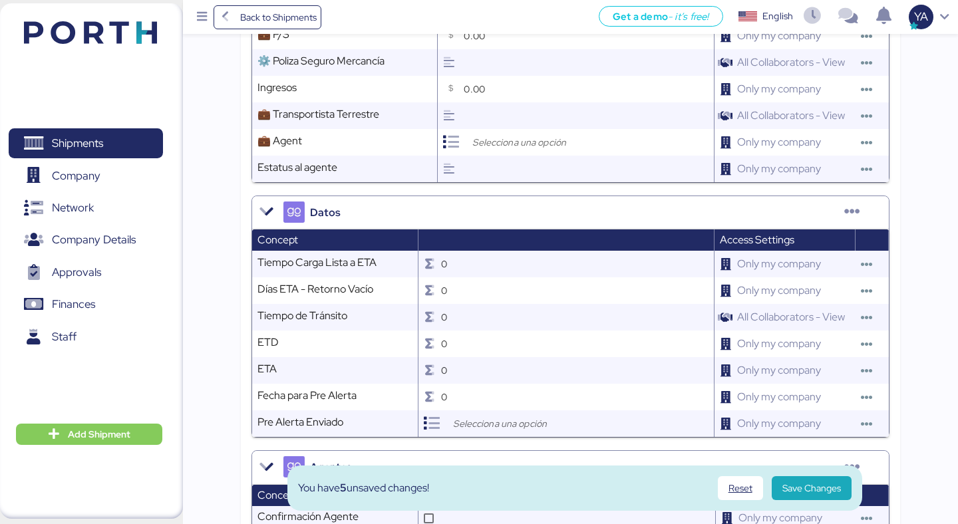
scroll to position [1153, 0]
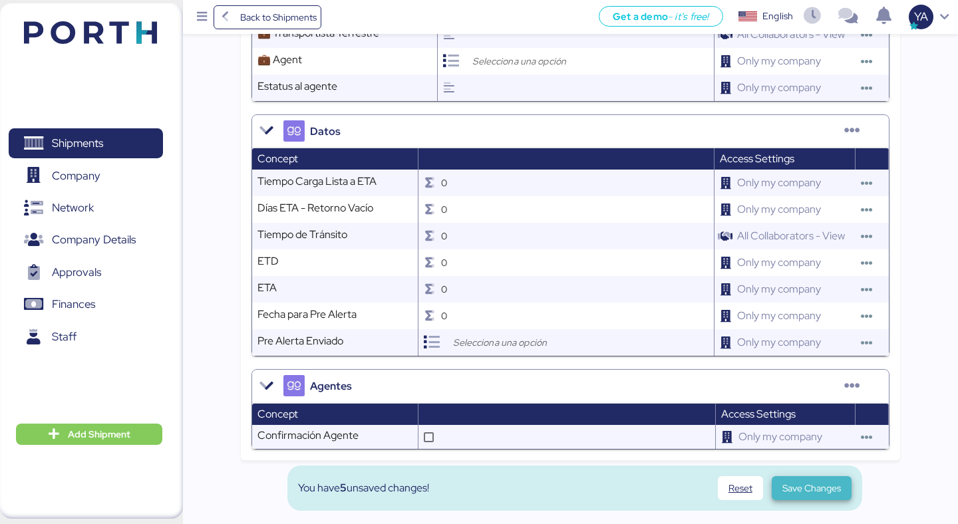
click at [799, 483] on span "Save Changes" at bounding box center [811, 488] width 59 height 16
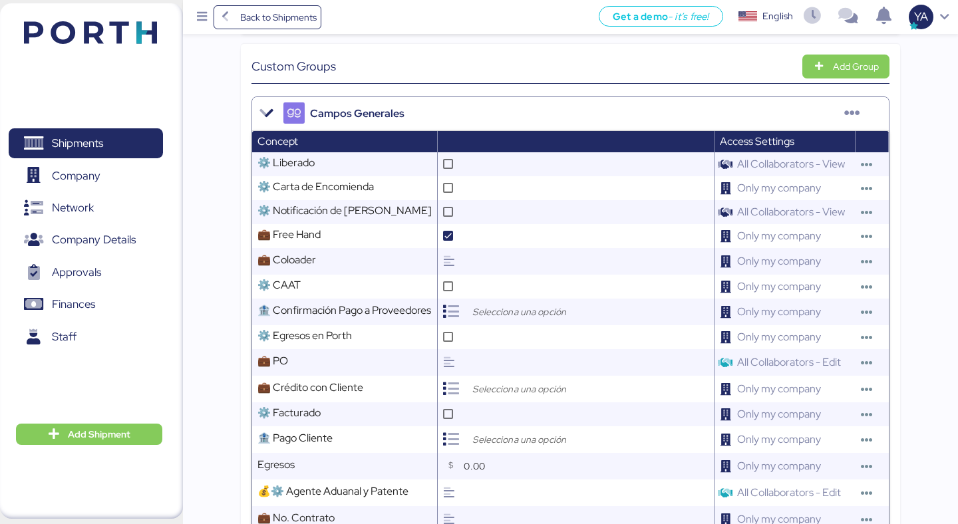
scroll to position [318, 0]
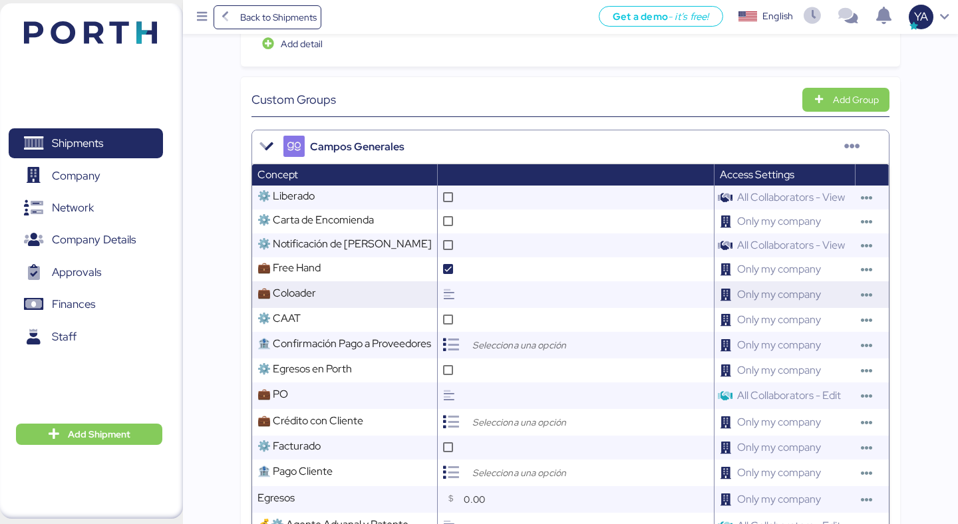
click at [438, 293] on div at bounding box center [449, 294] width 23 height 27
click at [468, 293] on input "text" at bounding box center [586, 294] width 253 height 27
type input "I"
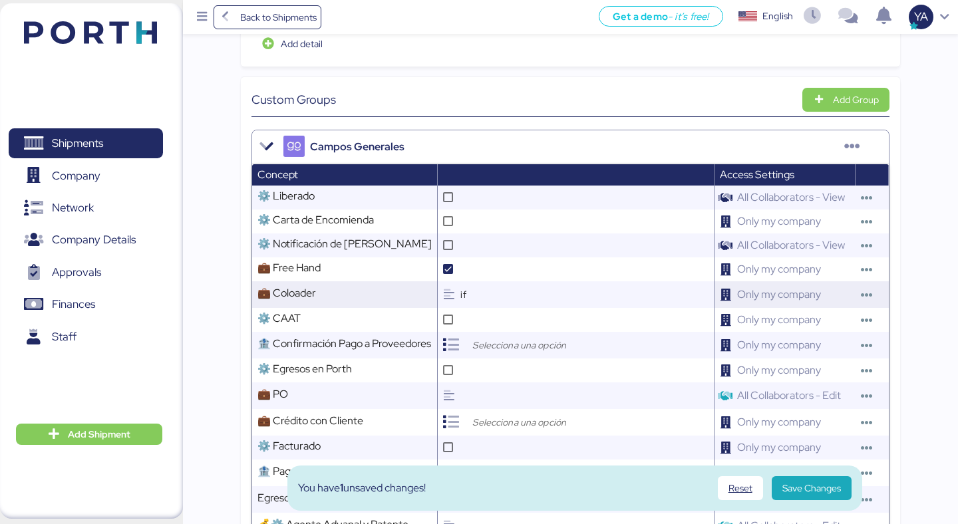
type input "i"
type input "IFS"
click at [798, 487] on span "Save Changes" at bounding box center [811, 488] width 59 height 16
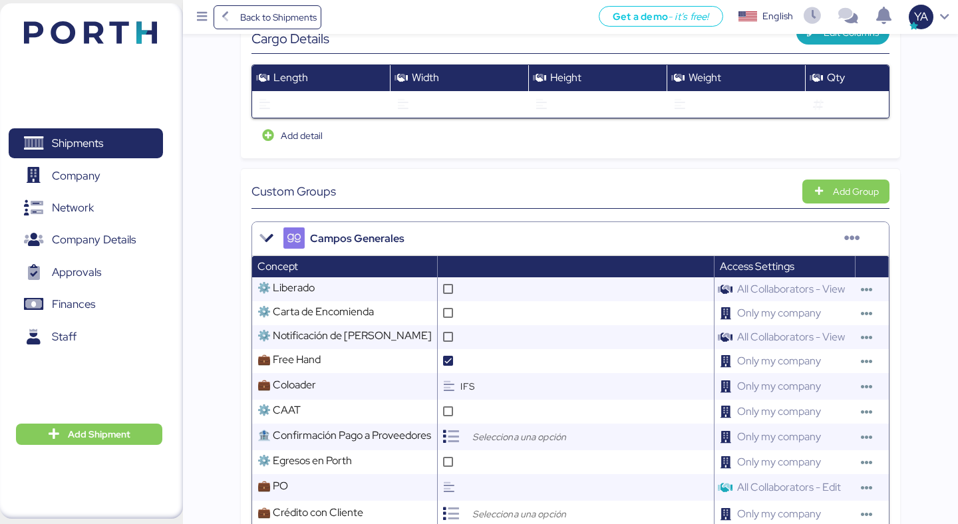
scroll to position [0, 0]
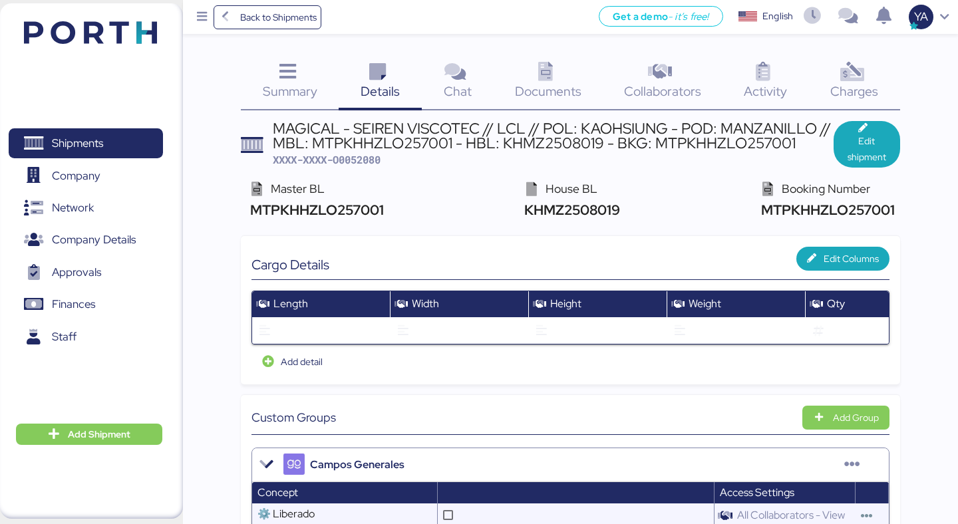
click at [436, 146] on div "MAGICAL - SEIREN VISCOTEC // LCL // POL: KAOHSIUNG - POD: MANZANILLO // MBL: MT…" at bounding box center [553, 136] width 561 height 30
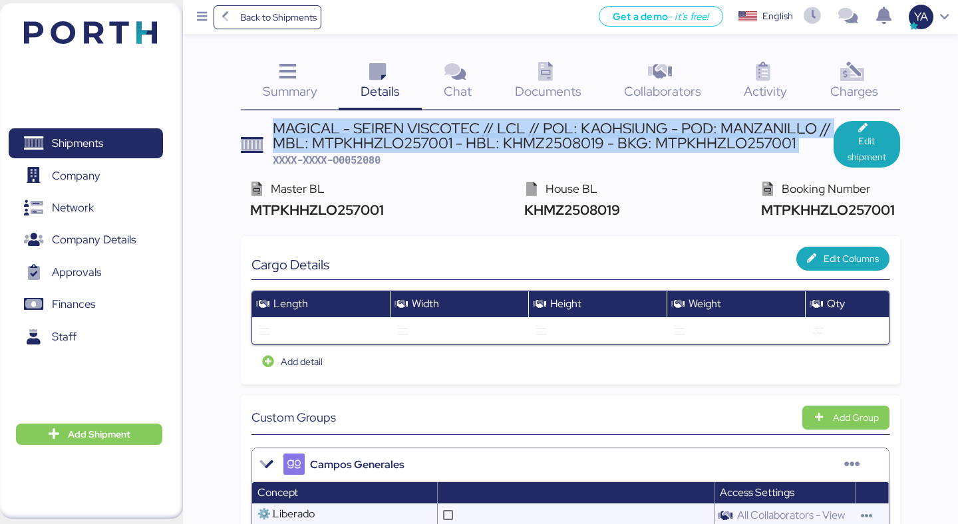
click at [436, 147] on div "MAGICAL - SEIREN VISCOTEC // LCL // POL: KAOHSIUNG - POD: MANZANILLO // MBL: MT…" at bounding box center [553, 136] width 561 height 30
copy div "MAGICAL - SEIREN VISCOTEC // LCL // POL: KAOHSIUNG - POD: MANZANILLO // MBL: MT…"
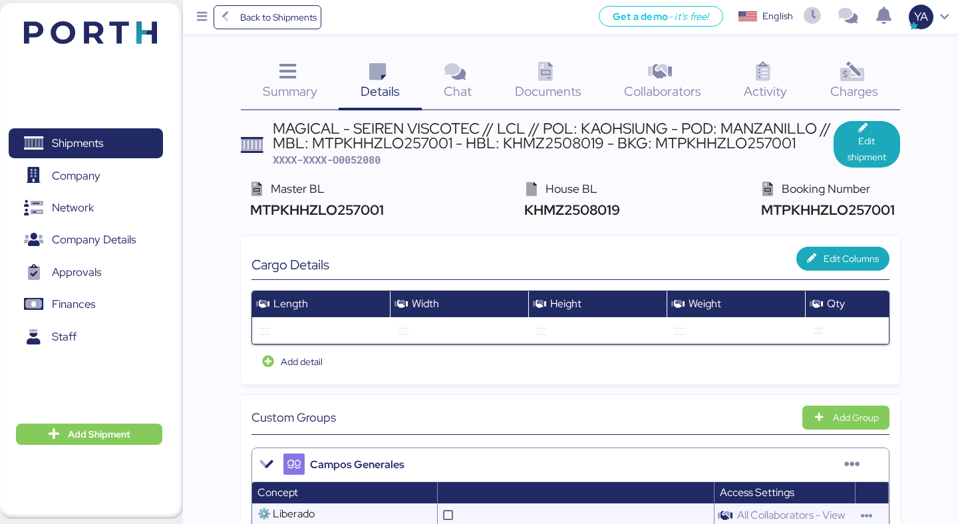
click at [571, 94] on span "Documents" at bounding box center [548, 90] width 67 height 17
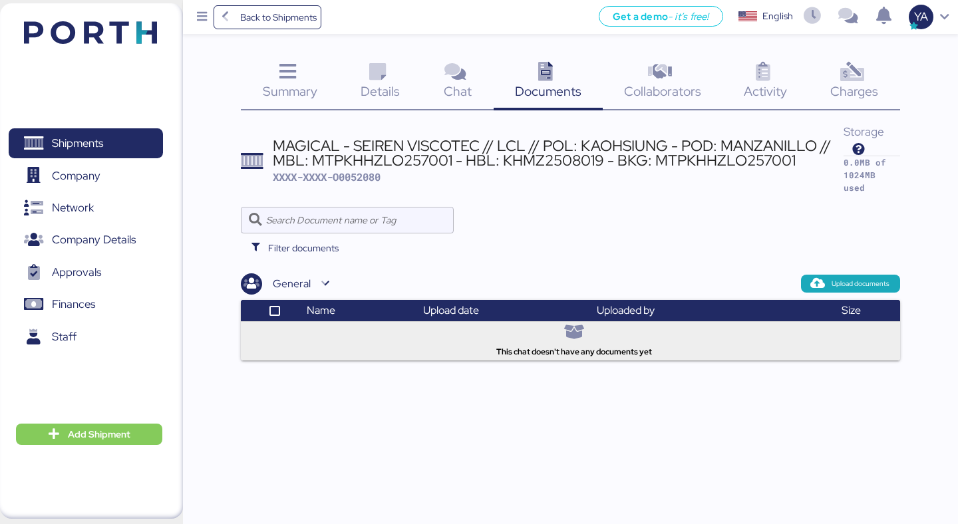
click at [454, 325] on div "This chat doesn't have any documents yet" at bounding box center [570, 338] width 639 height 39
click at [813, 285] on icon "button" at bounding box center [818, 284] width 12 height 12
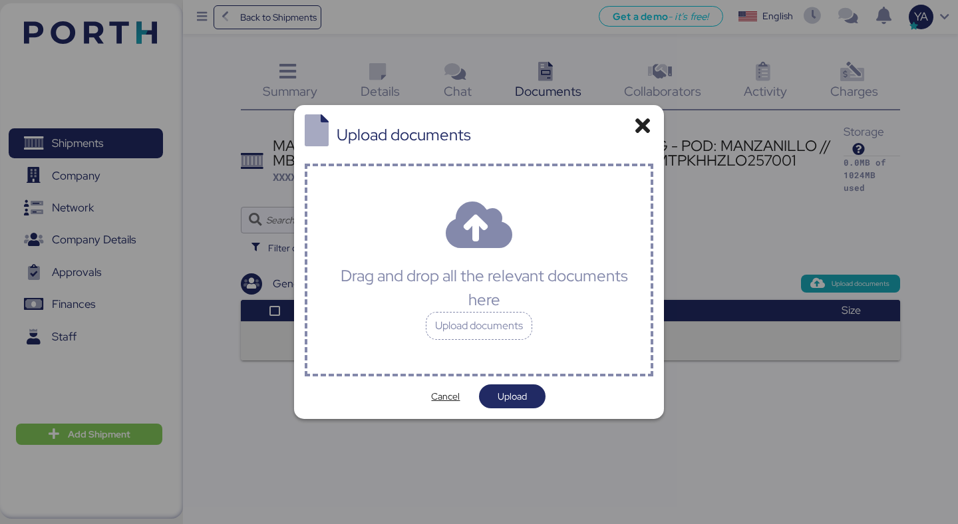
click at [556, 226] on div "Drag and drop all the relevant documents here Upload documents" at bounding box center [479, 270] width 349 height 213
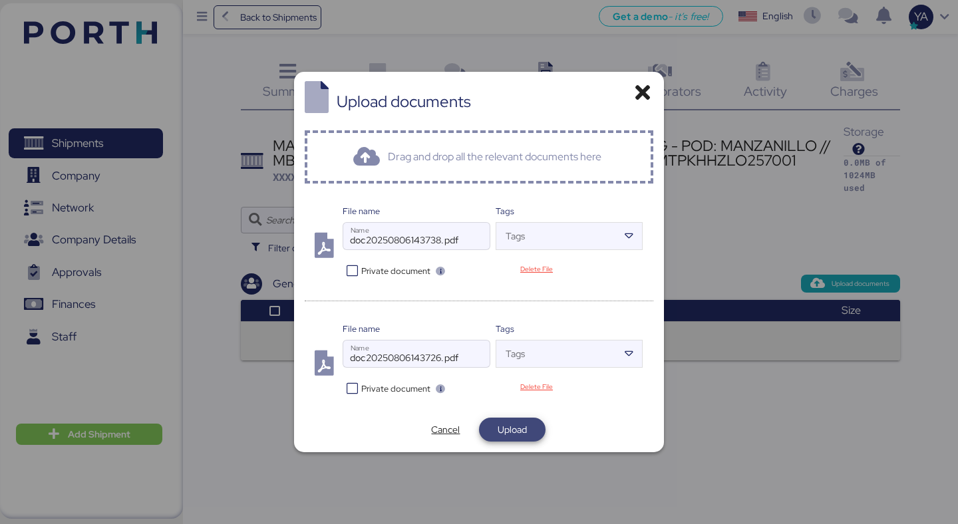
click at [511, 430] on span "Upload" at bounding box center [512, 430] width 29 height 16
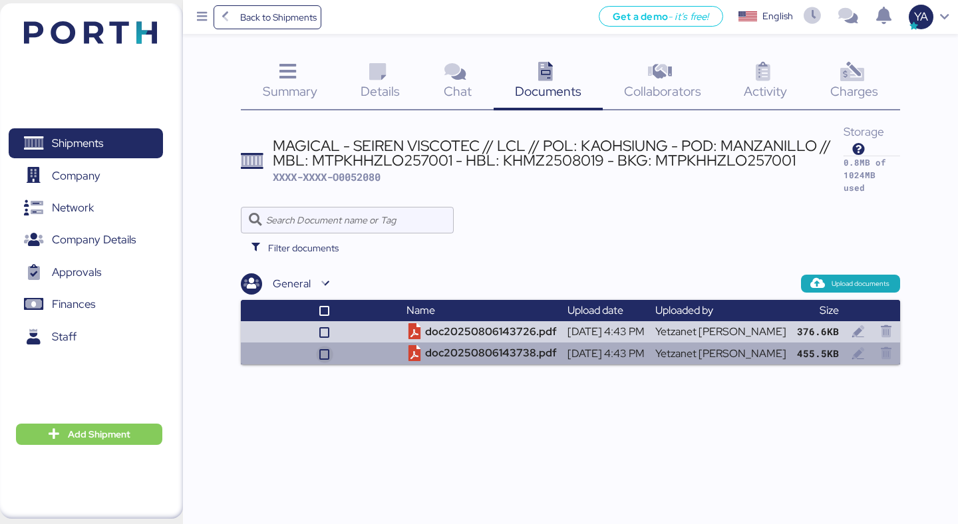
click at [329, 354] on icon at bounding box center [325, 355] width 8 height 8
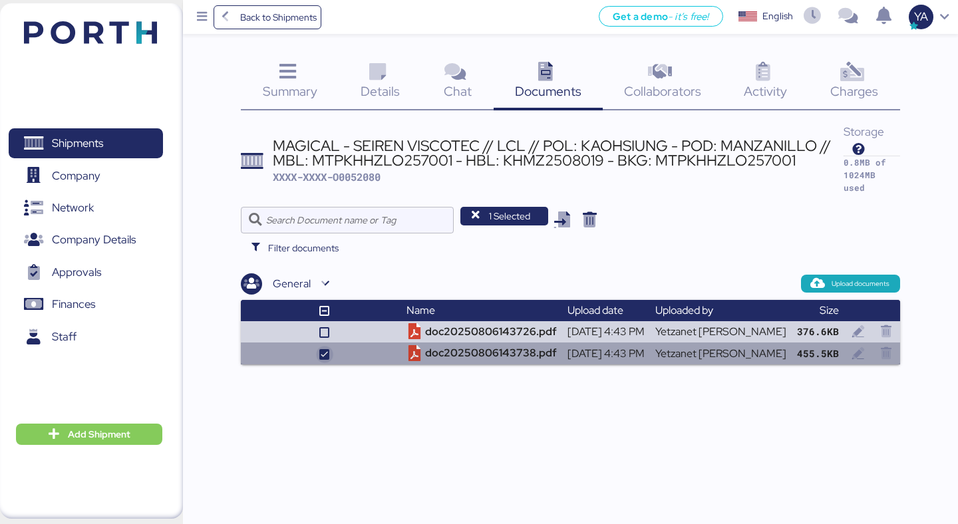
click at [329, 354] on icon at bounding box center [325, 355] width 8 height 8
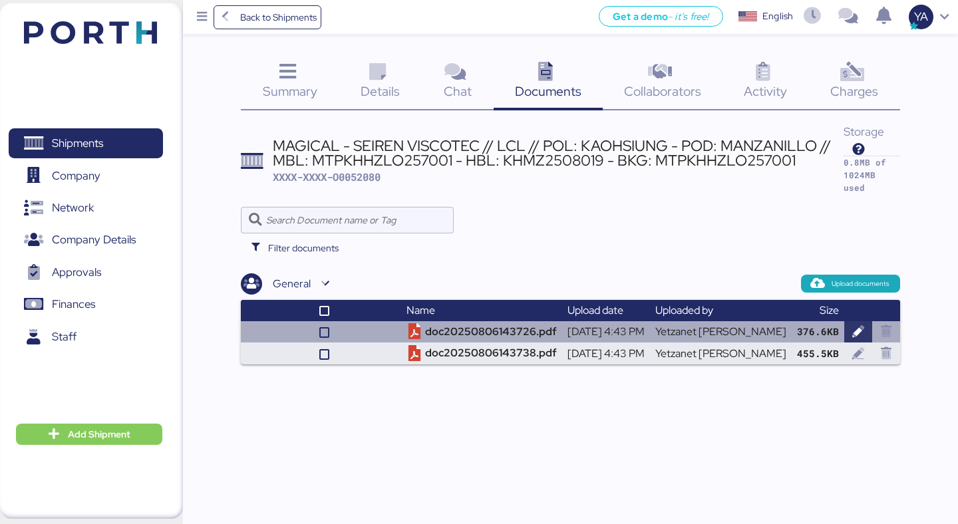
click at [863, 331] on icon "button" at bounding box center [858, 332] width 12 height 12
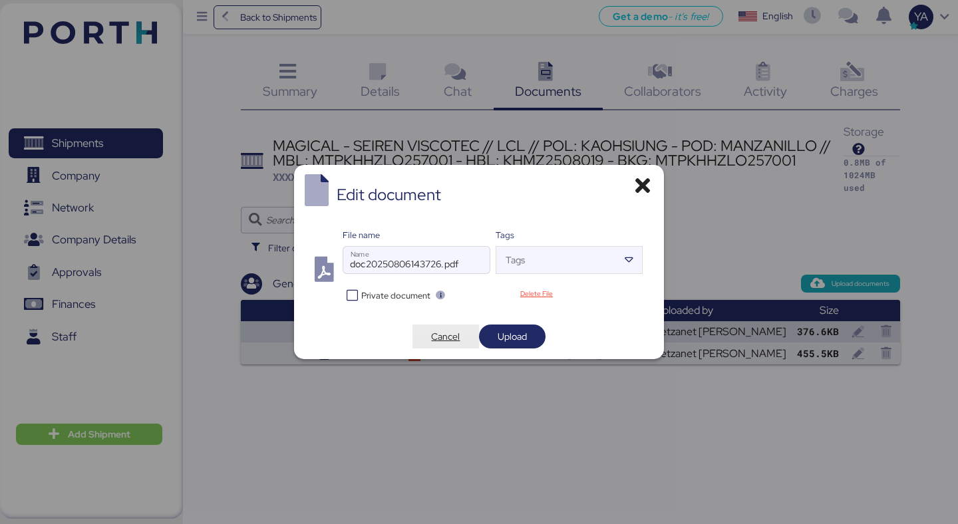
click at [425, 325] on span "Cancel" at bounding box center [445, 337] width 67 height 24
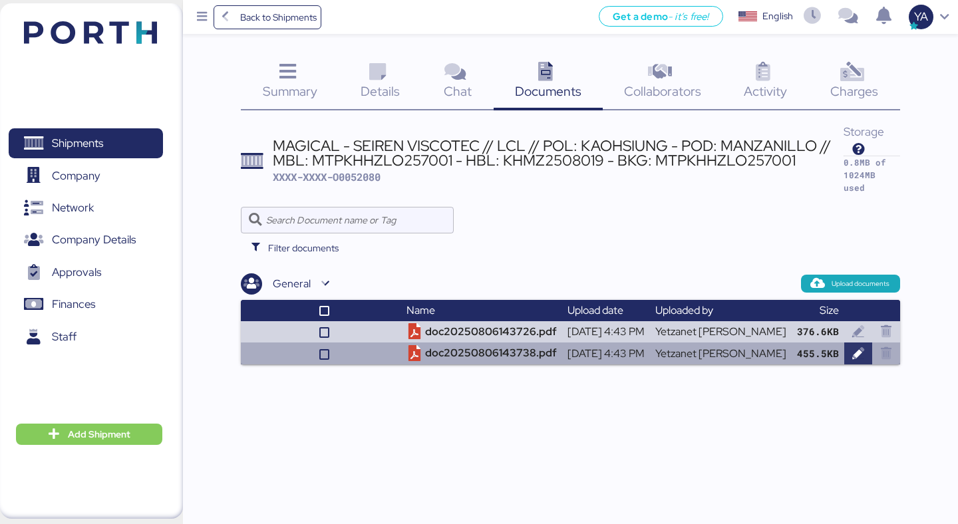
click at [855, 355] on icon "button" at bounding box center [858, 354] width 12 height 12
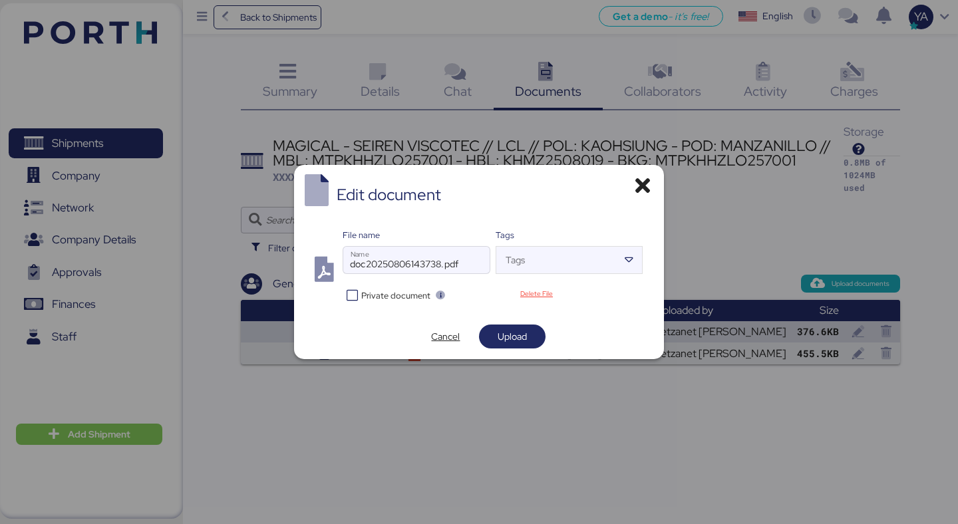
click at [376, 302] on div "Private document" at bounding box center [418, 294] width 150 height 19
click at [376, 297] on span "Private document" at bounding box center [395, 295] width 69 height 13
click at [521, 327] on span "Upload" at bounding box center [512, 336] width 45 height 19
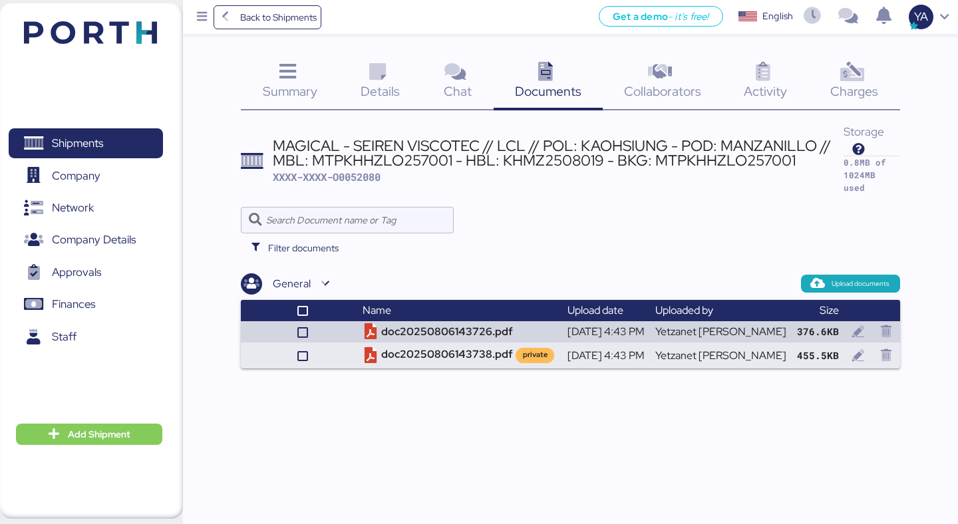
click at [352, 178] on span "XXXX-XXXX-O0052080" at bounding box center [327, 176] width 108 height 13
copy span "O0052080"
click at [301, 82] on icon at bounding box center [287, 72] width 29 height 19
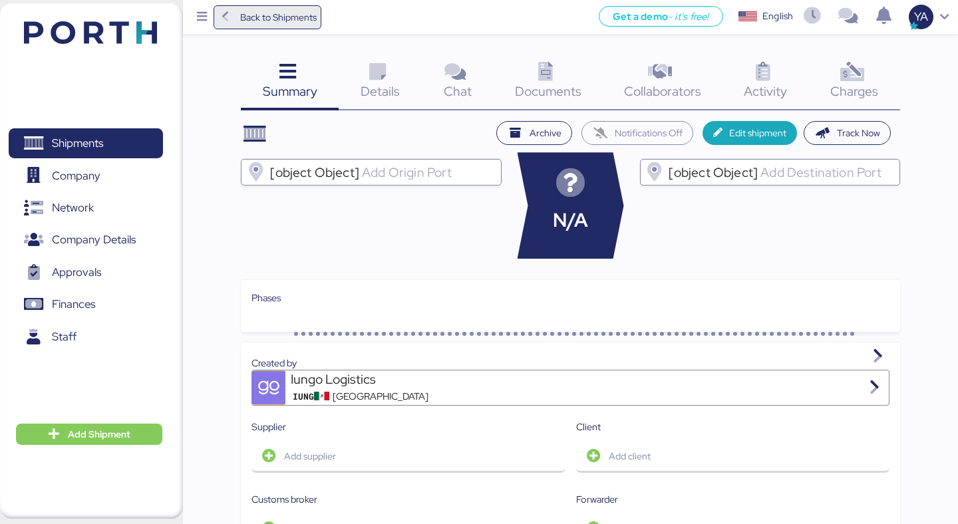
click at [230, 7] on span "Back to Shipments" at bounding box center [267, 17] width 99 height 24
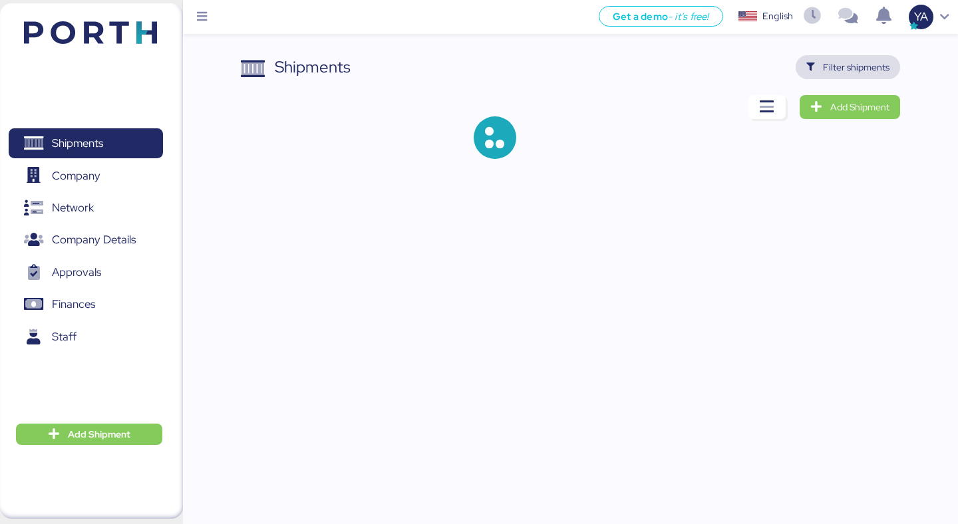
click at [844, 68] on span "Filter shipments" at bounding box center [856, 67] width 67 height 16
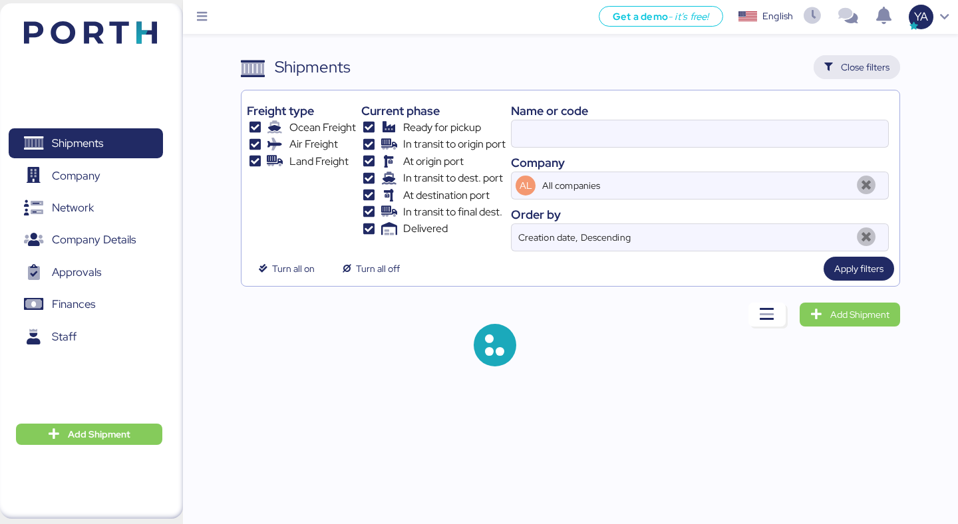
click at [858, 77] on span "Close filters" at bounding box center [857, 67] width 86 height 24
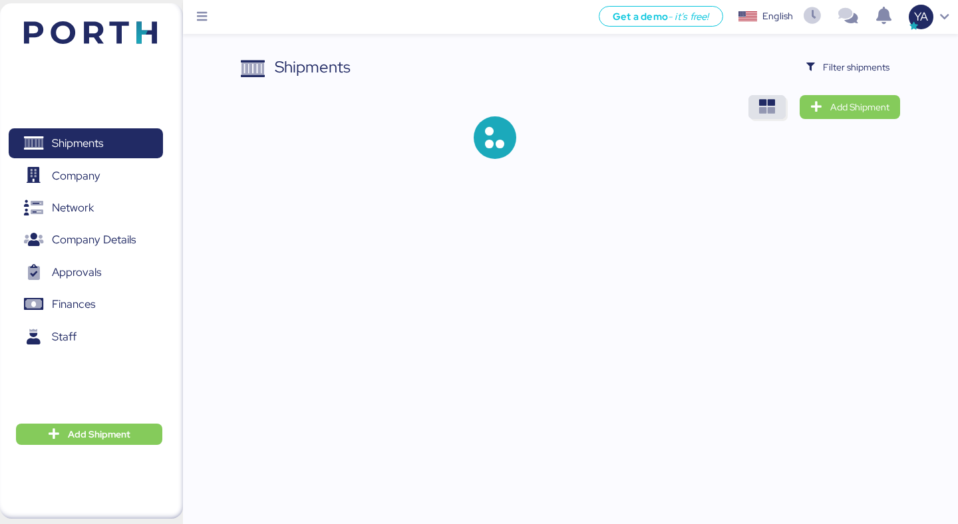
click at [779, 107] on span "button" at bounding box center [766, 107] width 37 height 24
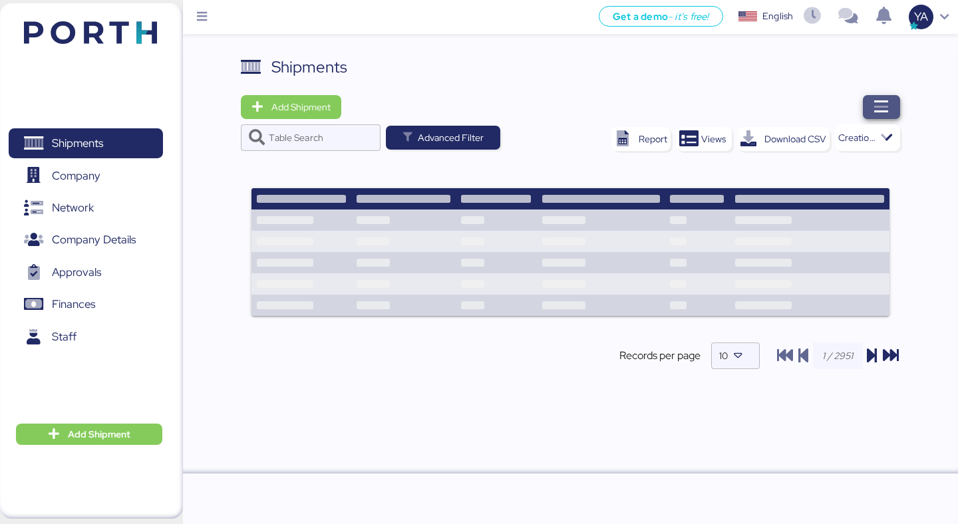
click at [882, 96] on span "button" at bounding box center [881, 107] width 37 height 24
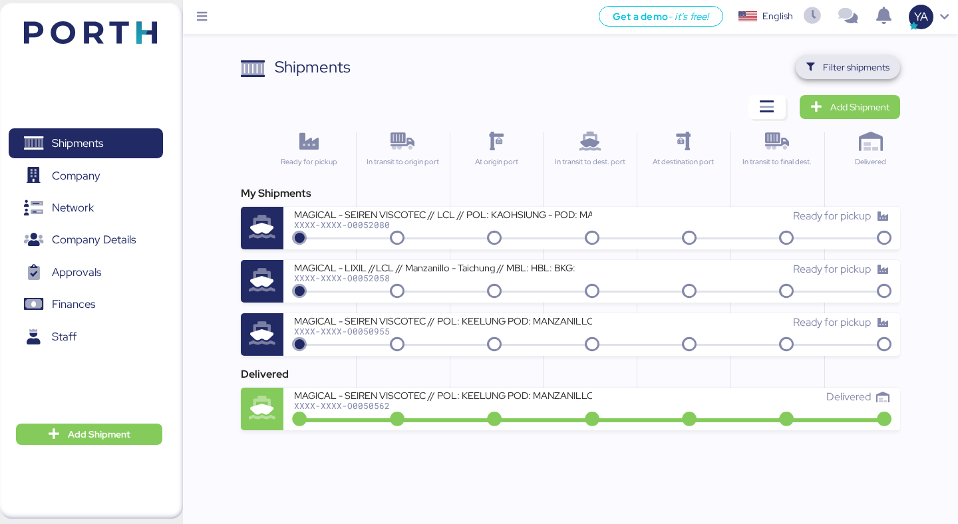
click at [830, 75] on span "Filter shipments" at bounding box center [847, 67] width 83 height 19
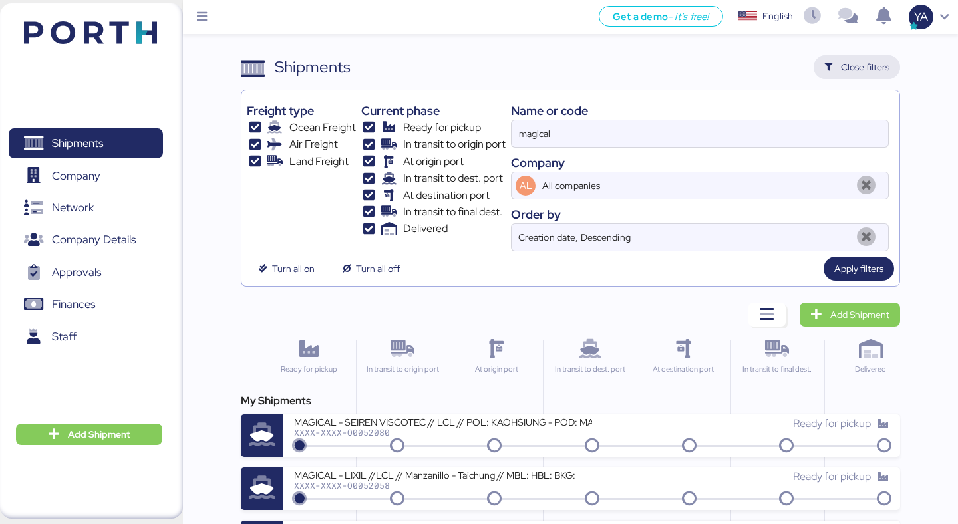
click at [835, 77] on span "Close filters" at bounding box center [857, 67] width 86 height 24
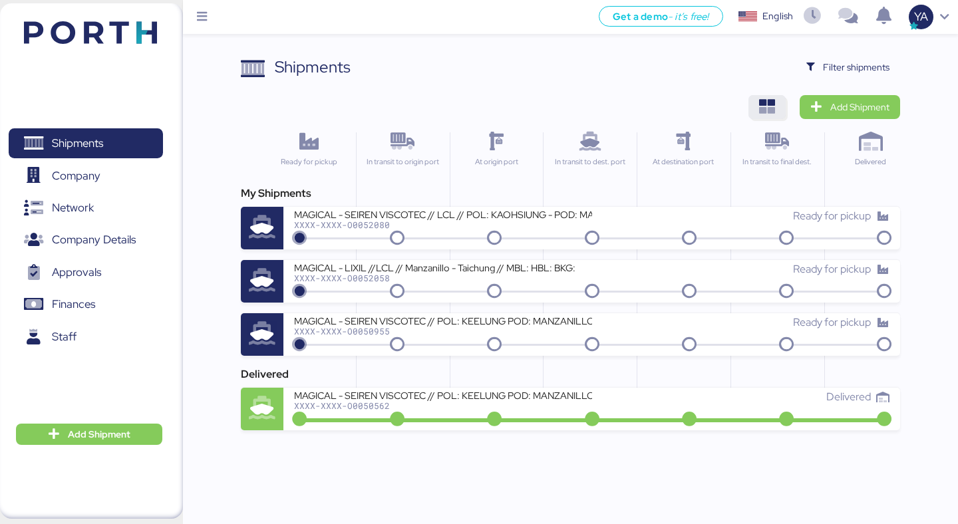
click at [772, 100] on icon "button" at bounding box center [767, 107] width 16 height 16
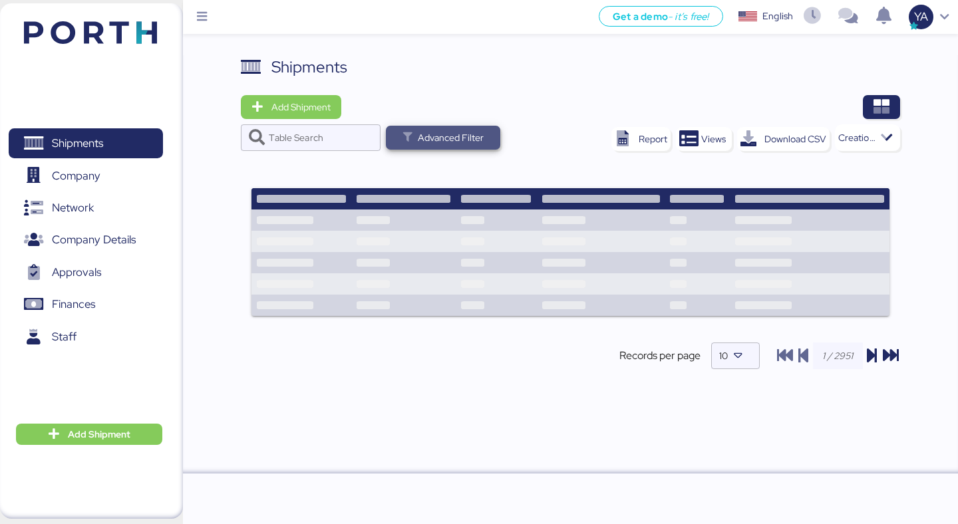
click at [462, 136] on span "Advanced Filter" at bounding box center [451, 138] width 66 height 16
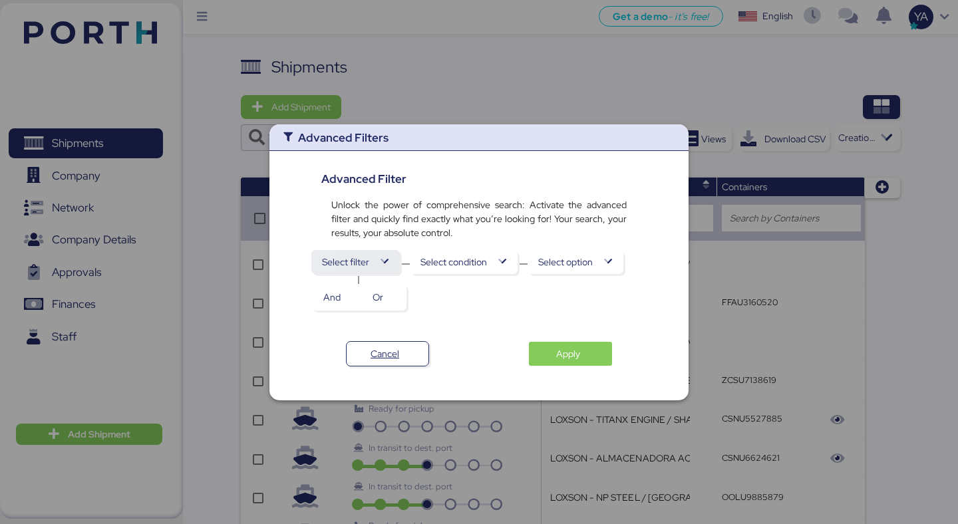
click at [383, 260] on icon "button" at bounding box center [384, 261] width 9 height 9
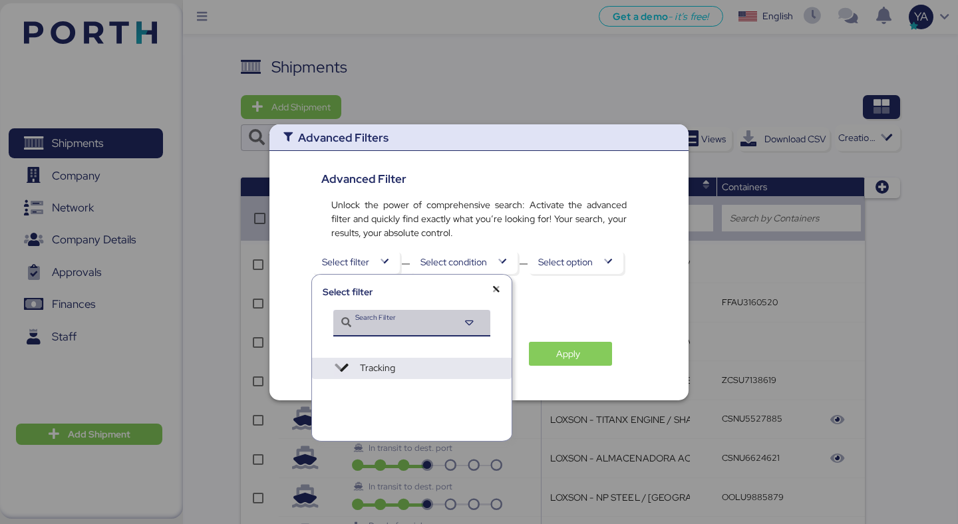
click at [387, 311] on div "Search Filter" at bounding box center [406, 323] width 103 height 27
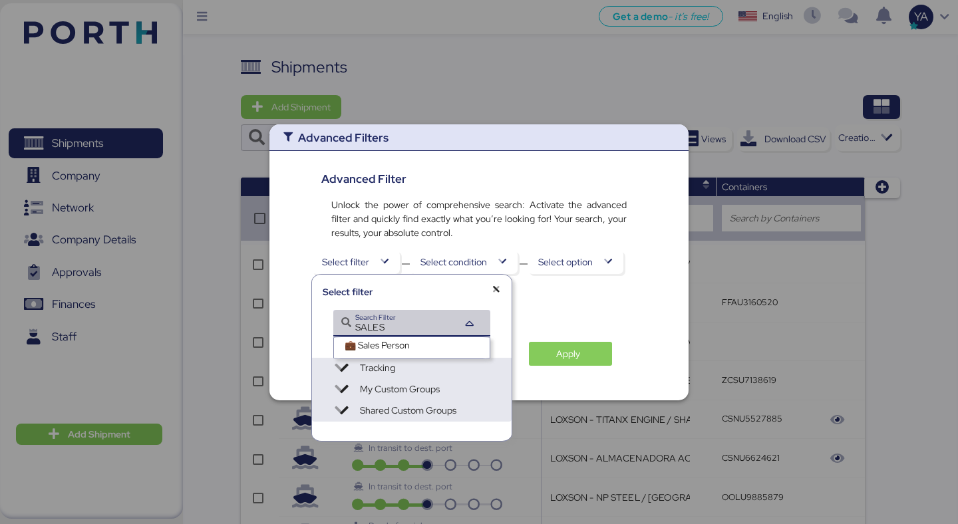
type input "SALES"
click at [397, 349] on div "💼 Sales Person" at bounding box center [377, 348] width 65 height 19
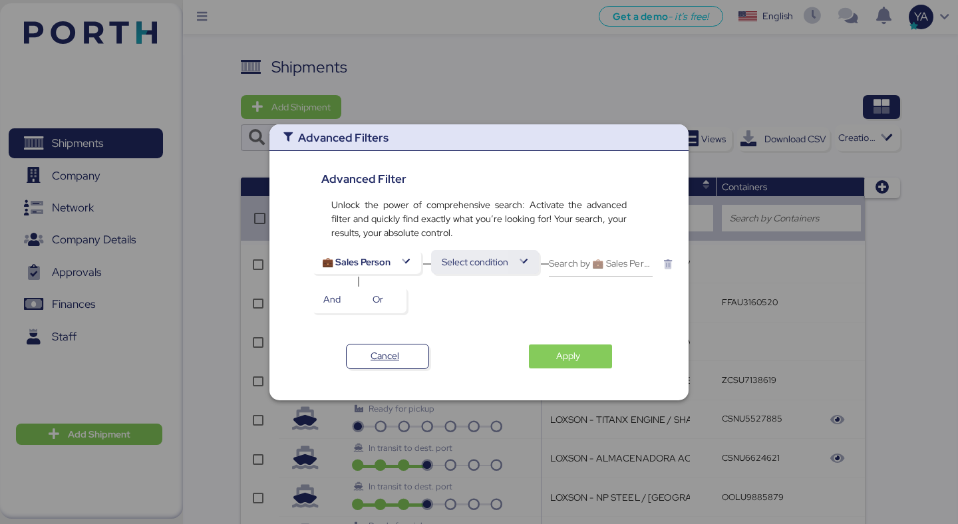
click at [478, 273] on div "Select condition" at bounding box center [485, 263] width 108 height 27
click at [472, 261] on span "Select condition" at bounding box center [475, 262] width 67 height 16
click at [469, 286] on span "contains" at bounding box center [457, 285] width 35 height 19
click at [548, 269] on input "Search by 💼 Sales Person" at bounding box center [572, 263] width 104 height 27
type input "[PERSON_NAME]"
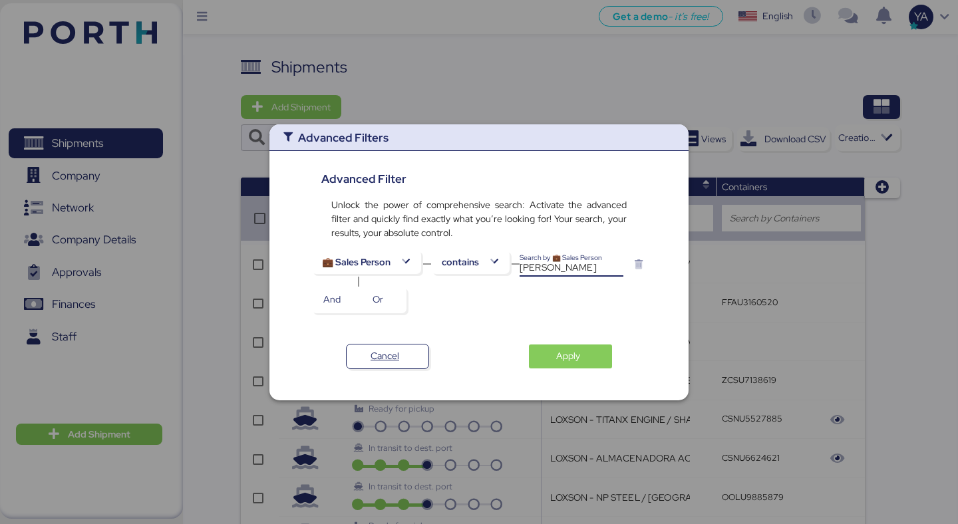
click at [556, 339] on div "Cancel Apply" at bounding box center [479, 351] width 382 height 36
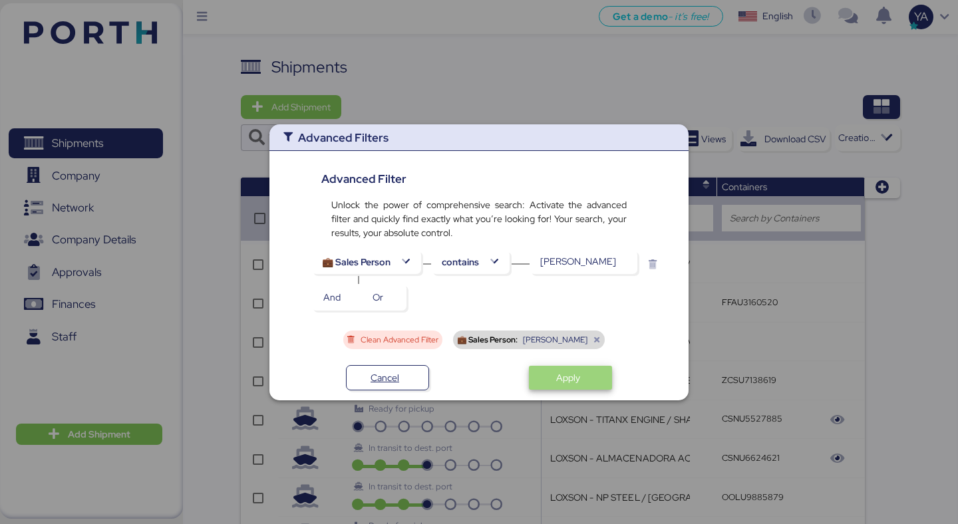
click at [557, 370] on span "Apply" at bounding box center [568, 378] width 24 height 16
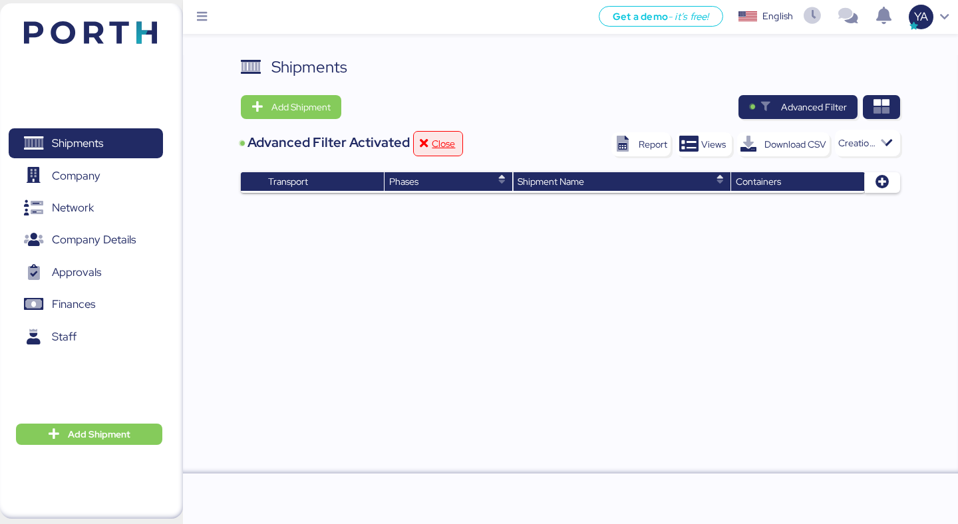
click at [434, 148] on span "Close" at bounding box center [443, 144] width 23 height 16
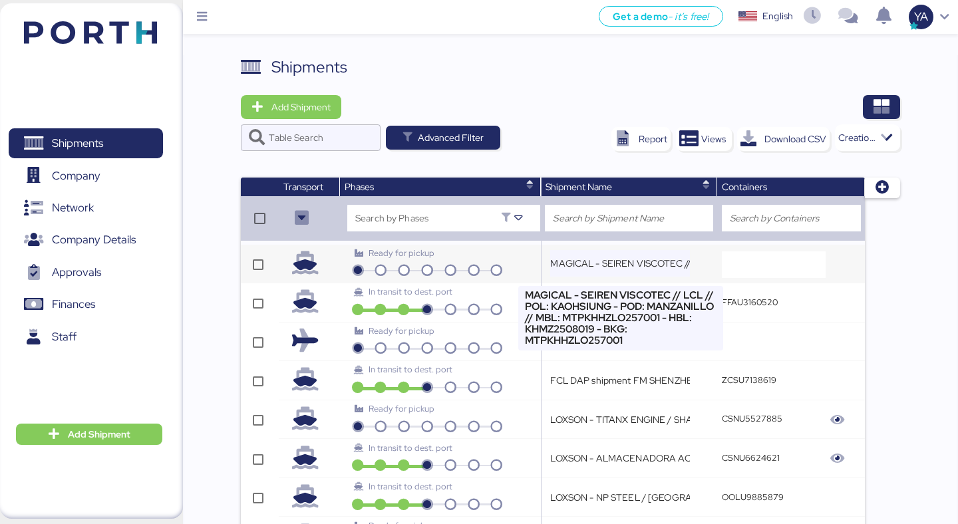
click at [618, 263] on input "MAGICAL - SEIREN VISCOTEC // LCL // POL: KAOHSIUNG - POD: MANZANILLO // MBL: MT…" at bounding box center [620, 263] width 140 height 27
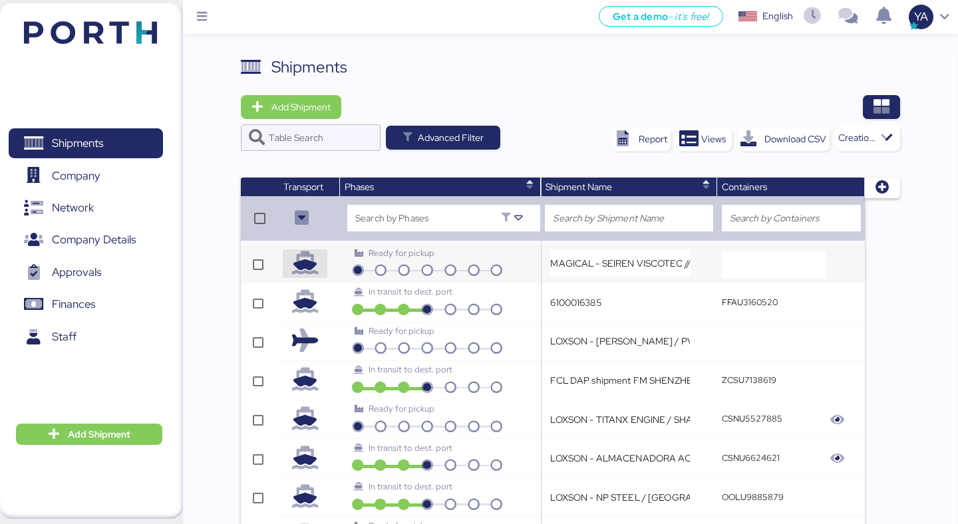
click at [301, 268] on icon "button" at bounding box center [304, 263] width 23 height 23
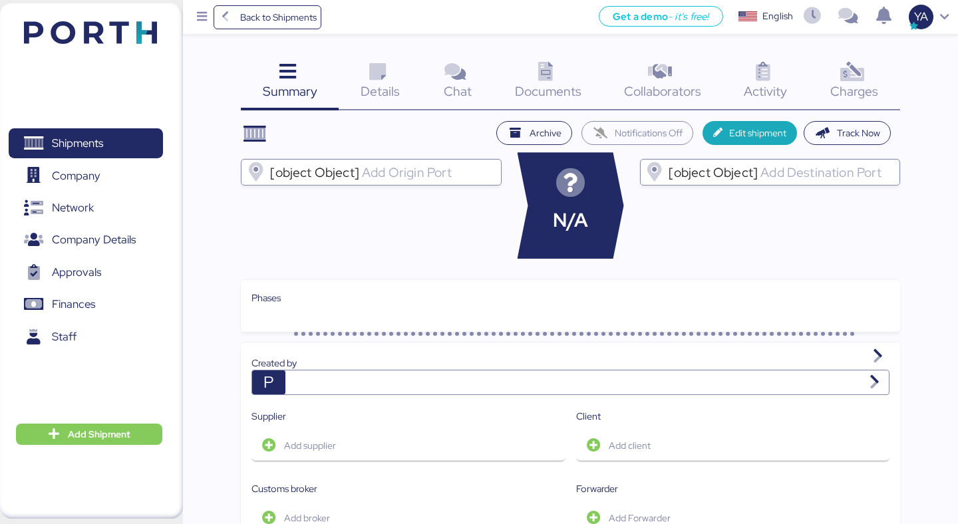
click at [395, 71] on div "Details 0" at bounding box center [380, 82] width 83 height 55
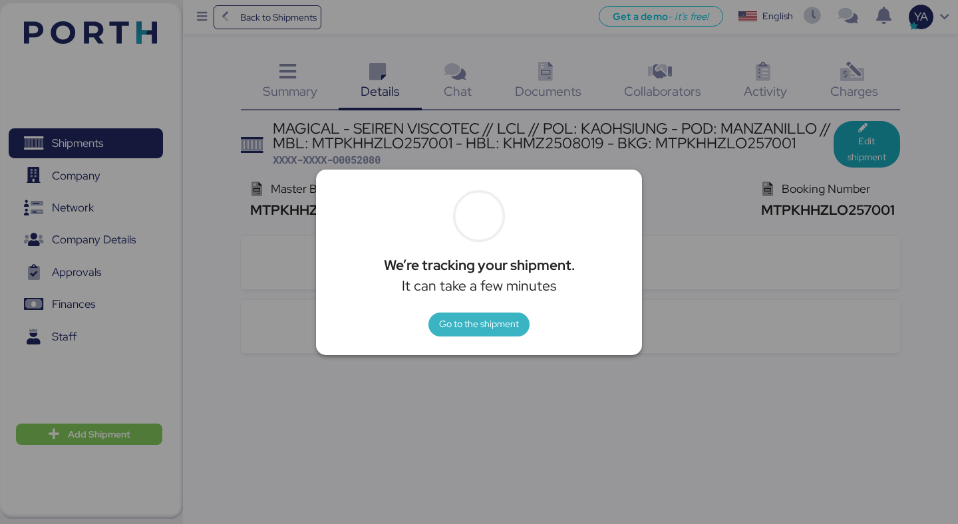
click at [448, 325] on span "Go to the shipment" at bounding box center [479, 324] width 80 height 16
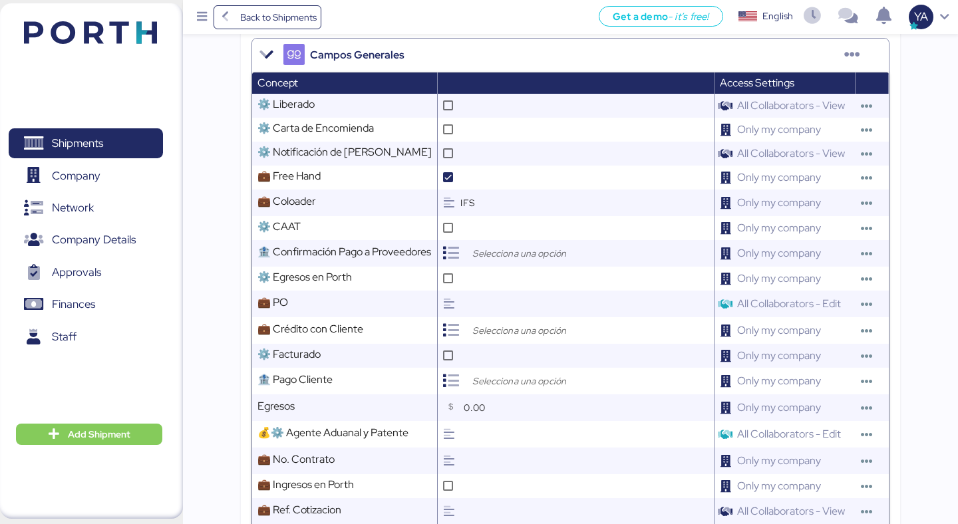
scroll to position [411, 0]
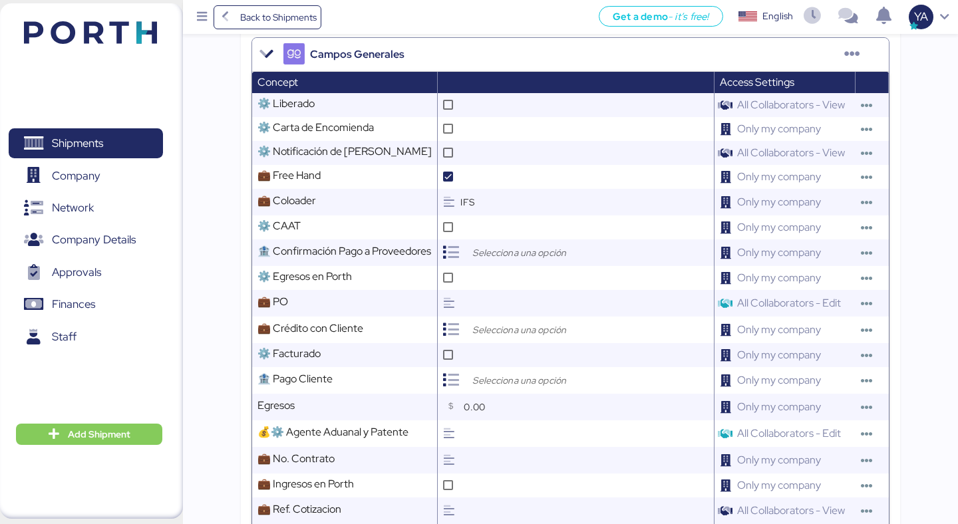
click at [220, 184] on div "Summary 0 Details 0 Chat 0 Documents 0 Collaborators 0 Activity 0 Charges 0 MAG…" at bounding box center [479, 395] width 958 height 1613
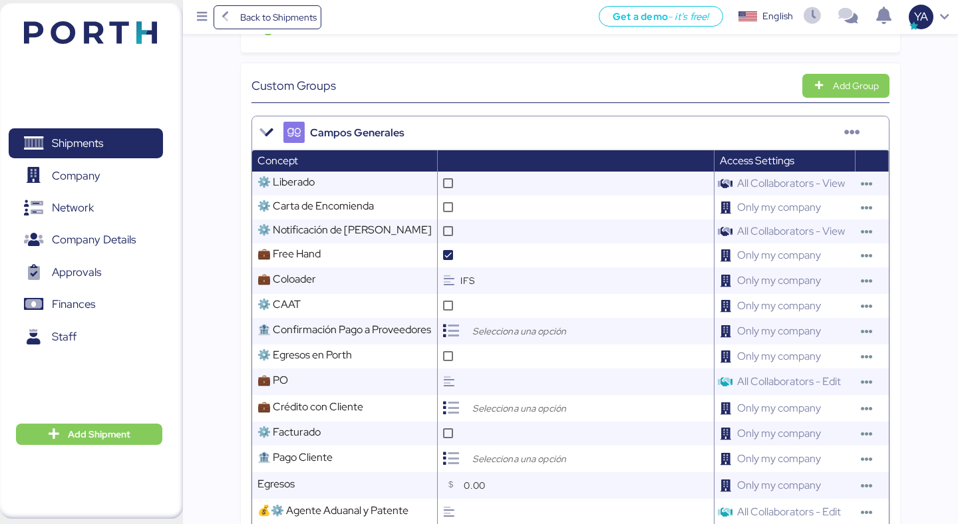
scroll to position [326, 0]
